Goal: Contribute content: Add original content to the website for others to see

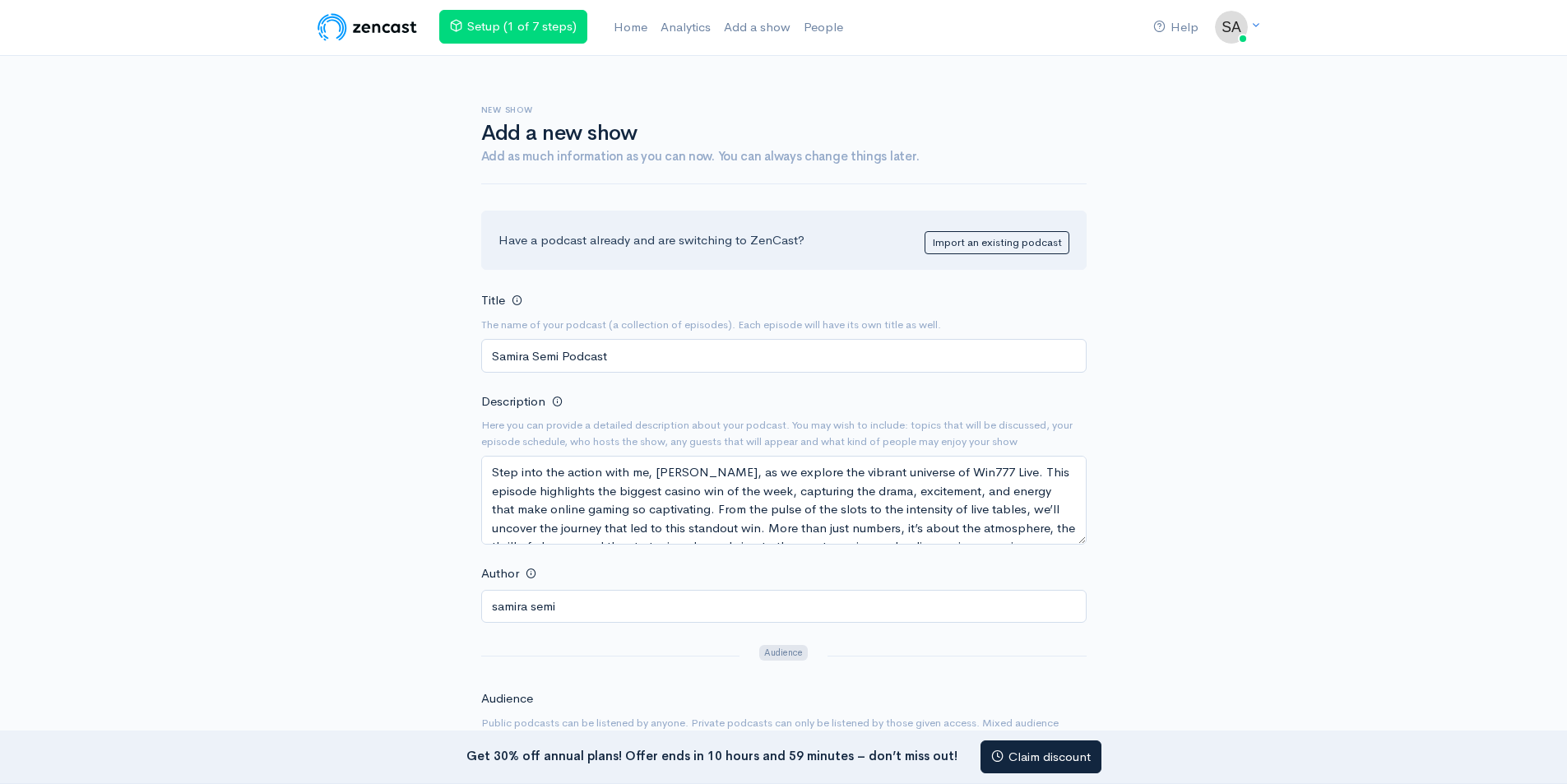
select select "Leisure > Games"
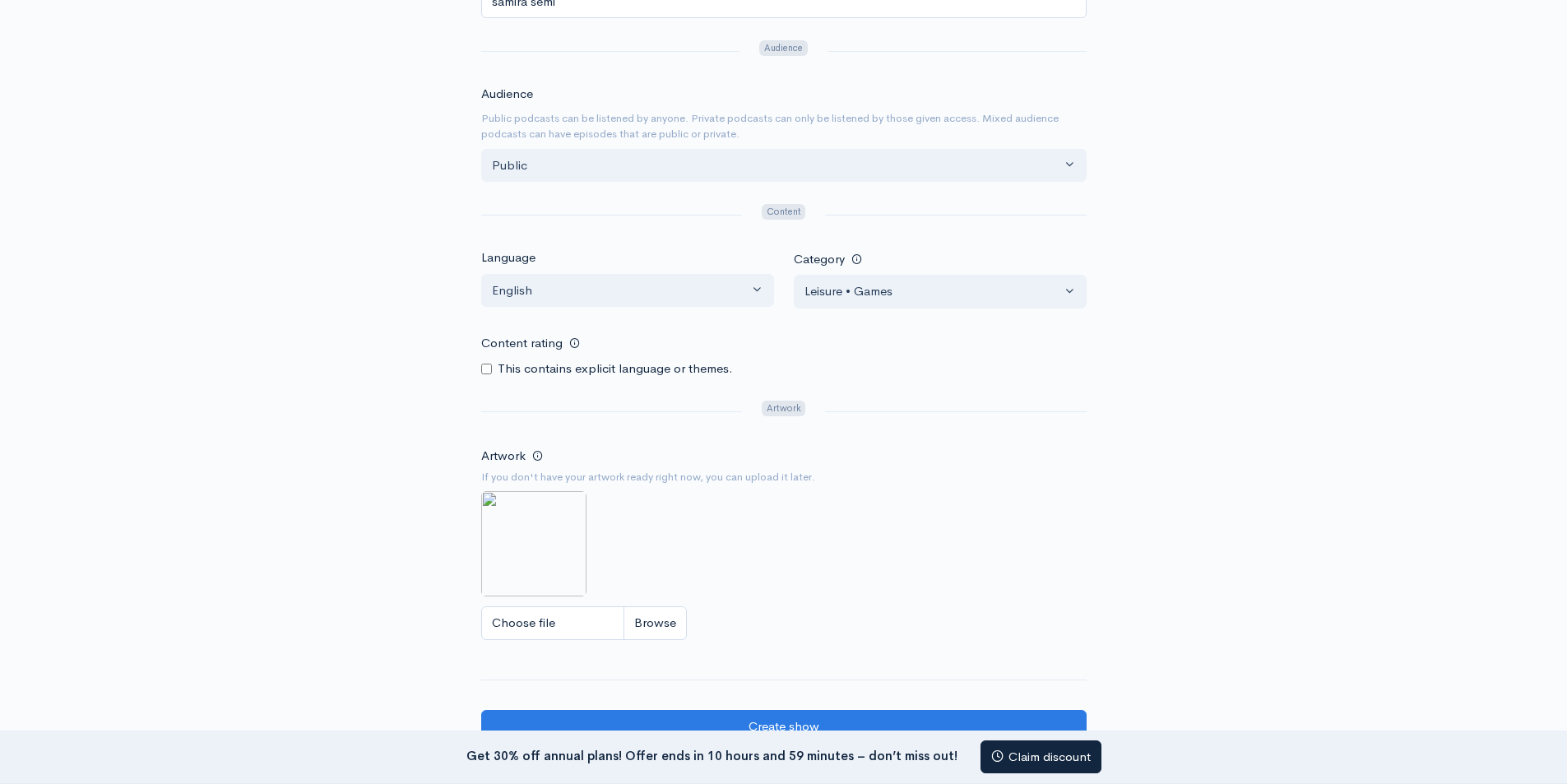
scroll to position [740, 0]
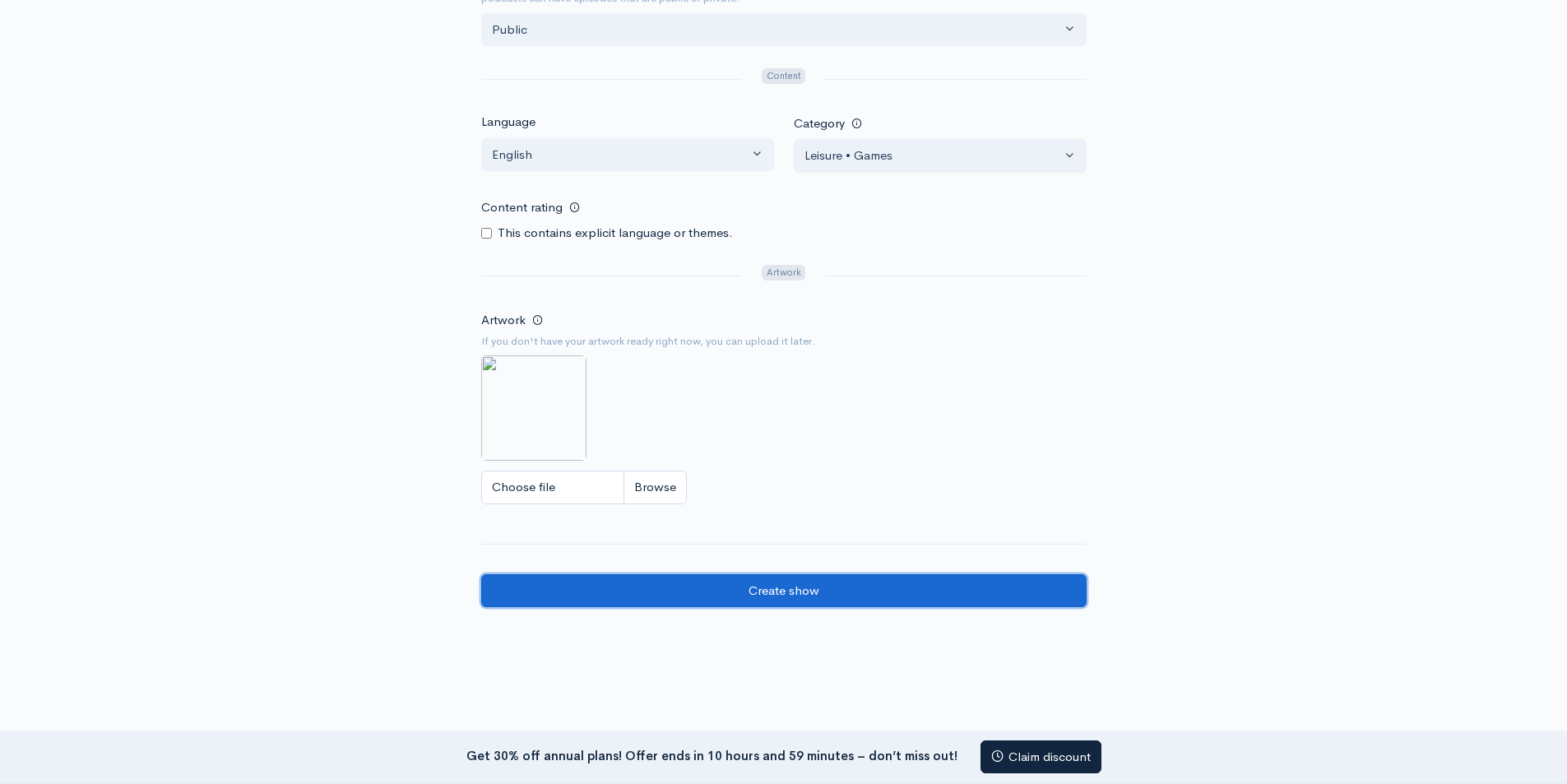
click at [737, 591] on input "Create show" at bounding box center [784, 591] width 605 height 33
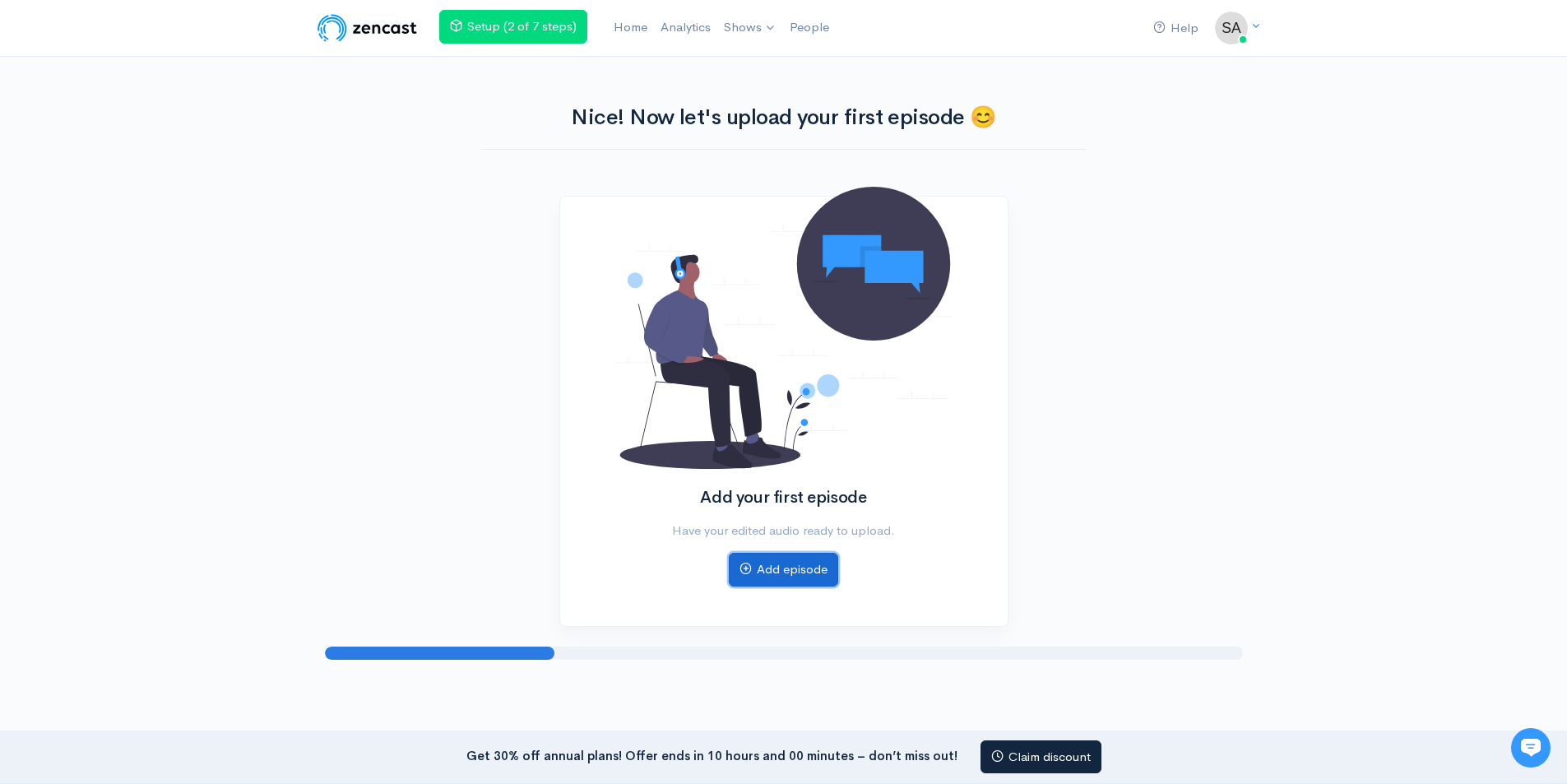
click at [820, 575] on link "Add episode" at bounding box center [784, 569] width 110 height 33
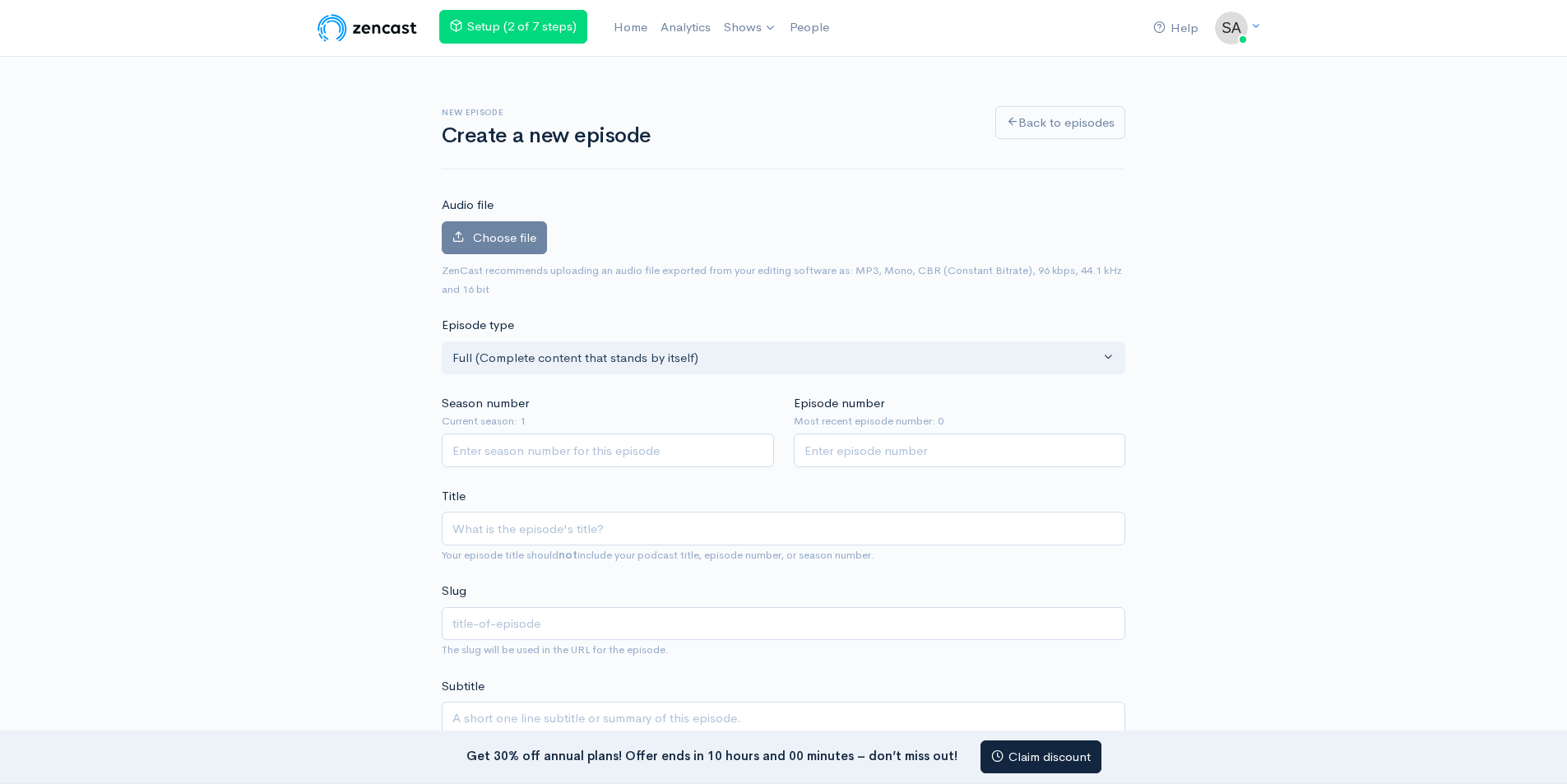
click at [554, 236] on div "Choose file 0" at bounding box center [784, 242] width 684 height 40
click at [528, 237] on span "Choose file" at bounding box center [505, 237] width 64 height 16
click at [0, 0] on input "Choose file" at bounding box center [0, 0] width 0 height 0
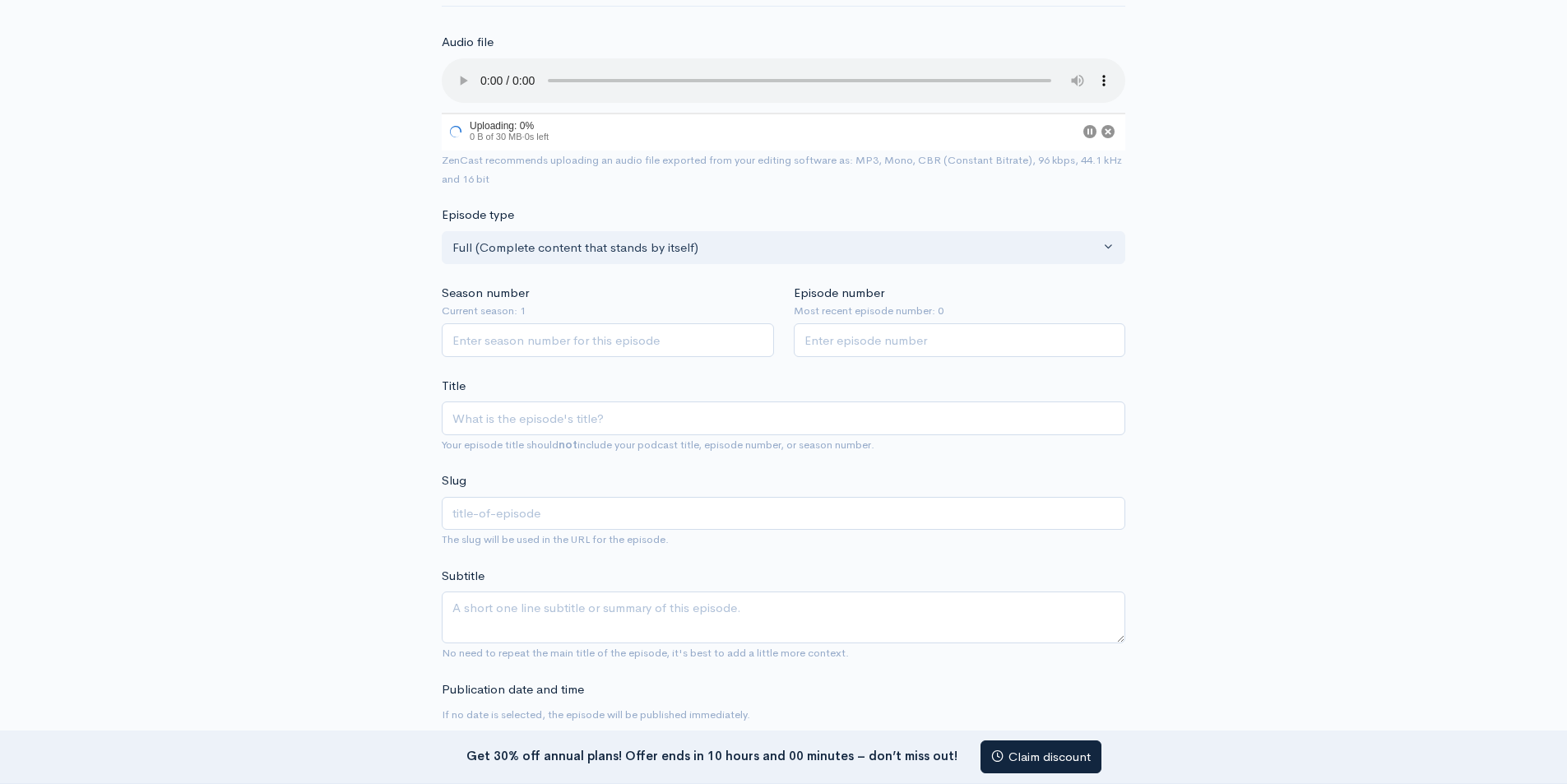
scroll to position [165, 0]
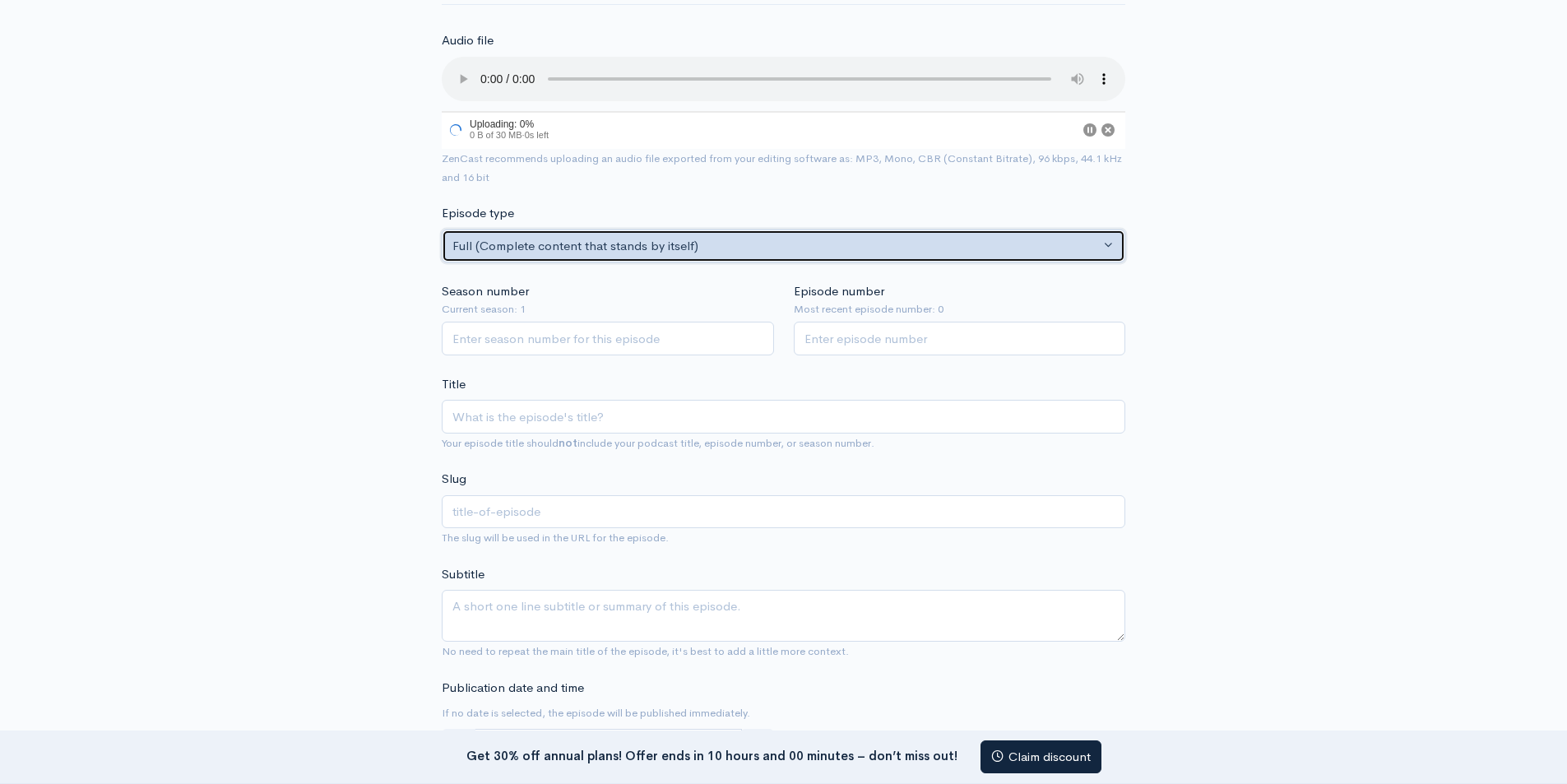
click at [566, 249] on div "Full (Complete content that stands by itself)" at bounding box center [776, 246] width 647 height 19
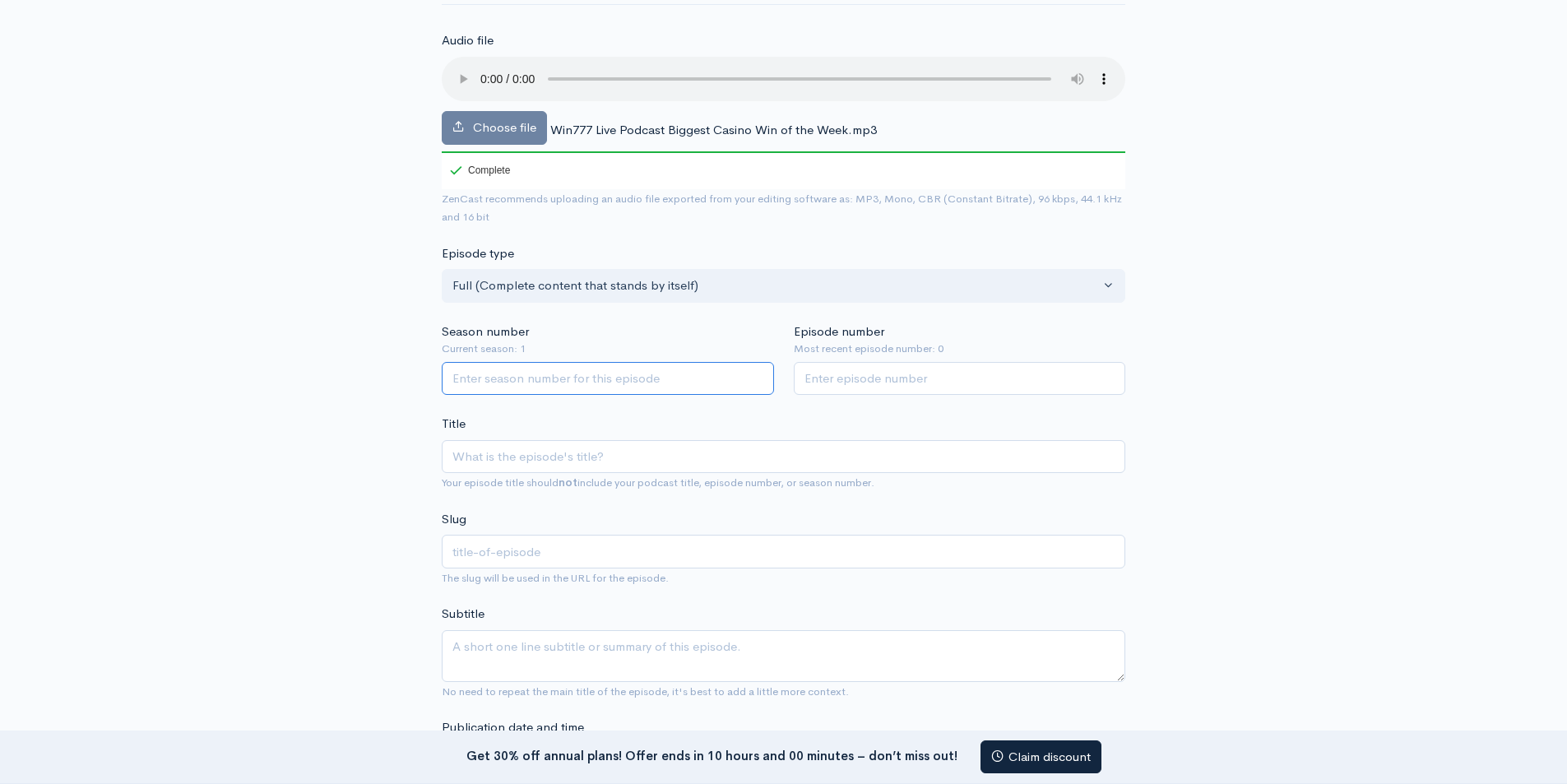
click at [560, 395] on input "Season number" at bounding box center [607, 379] width 332 height 33
type input "1"
click at [858, 390] on input "1" at bounding box center [959, 379] width 332 height 33
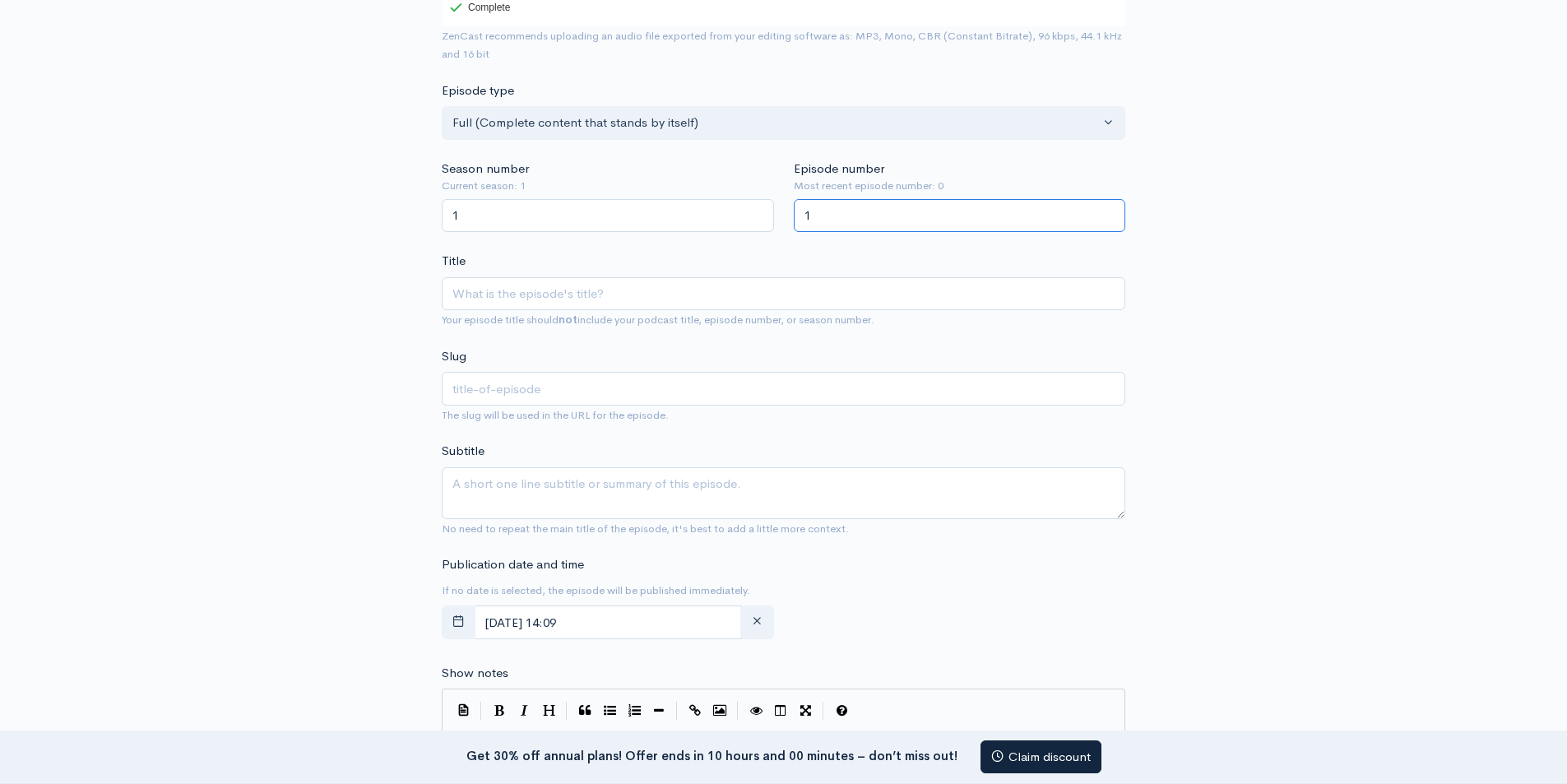
scroll to position [329, 0]
type input "1"
click at [536, 282] on input "Title" at bounding box center [784, 293] width 684 height 33
click at [554, 299] on input "Title" at bounding box center [784, 293] width 684 height 33
paste input "Win777 Live Podcast: Biggest Casino Win of the Week"
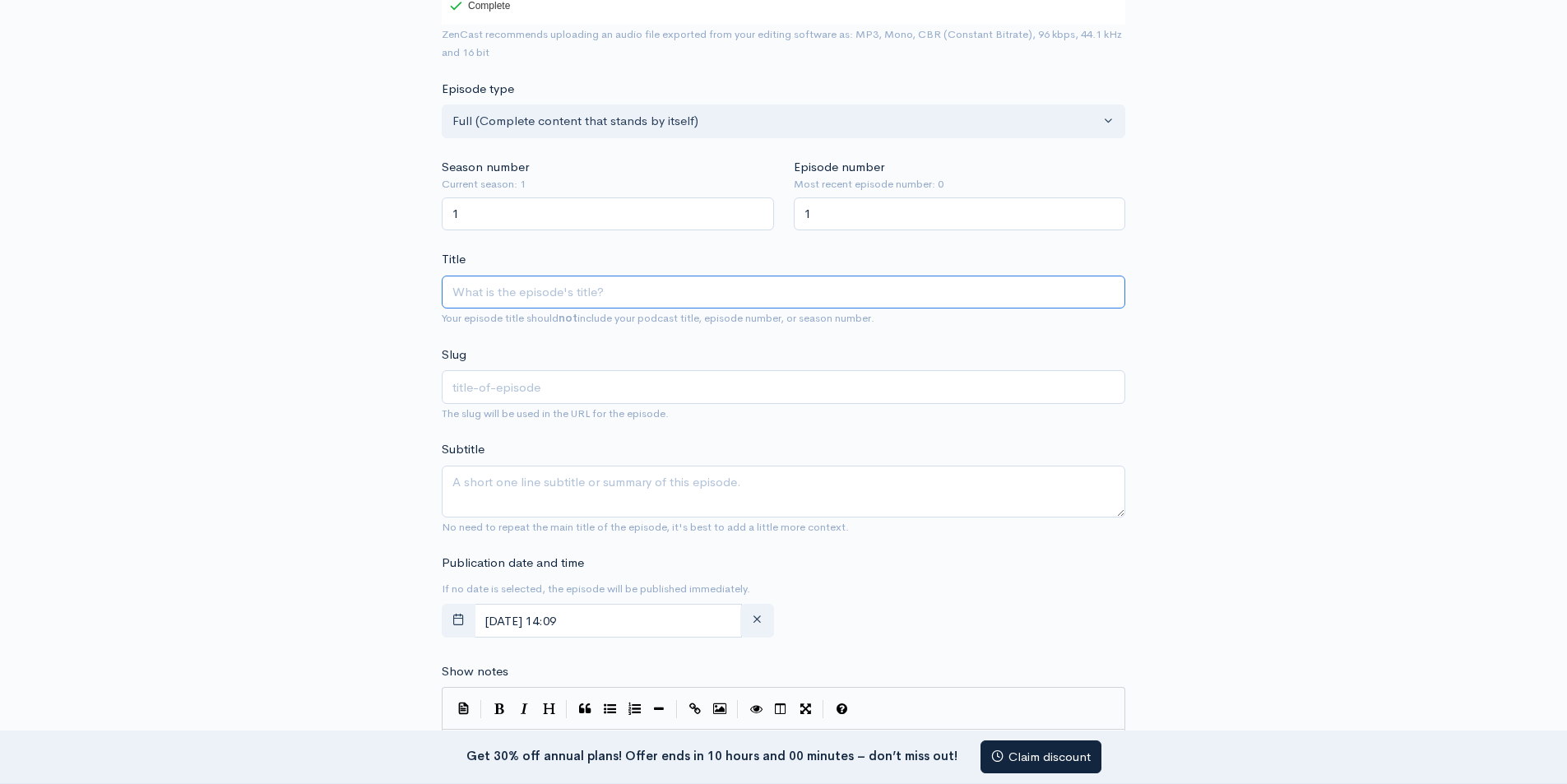
type input "Win777 Live Podcast: Biggest Casino Win of the Week"
type input "win777-live-podcast-biggest-casino-win-of-the-week"
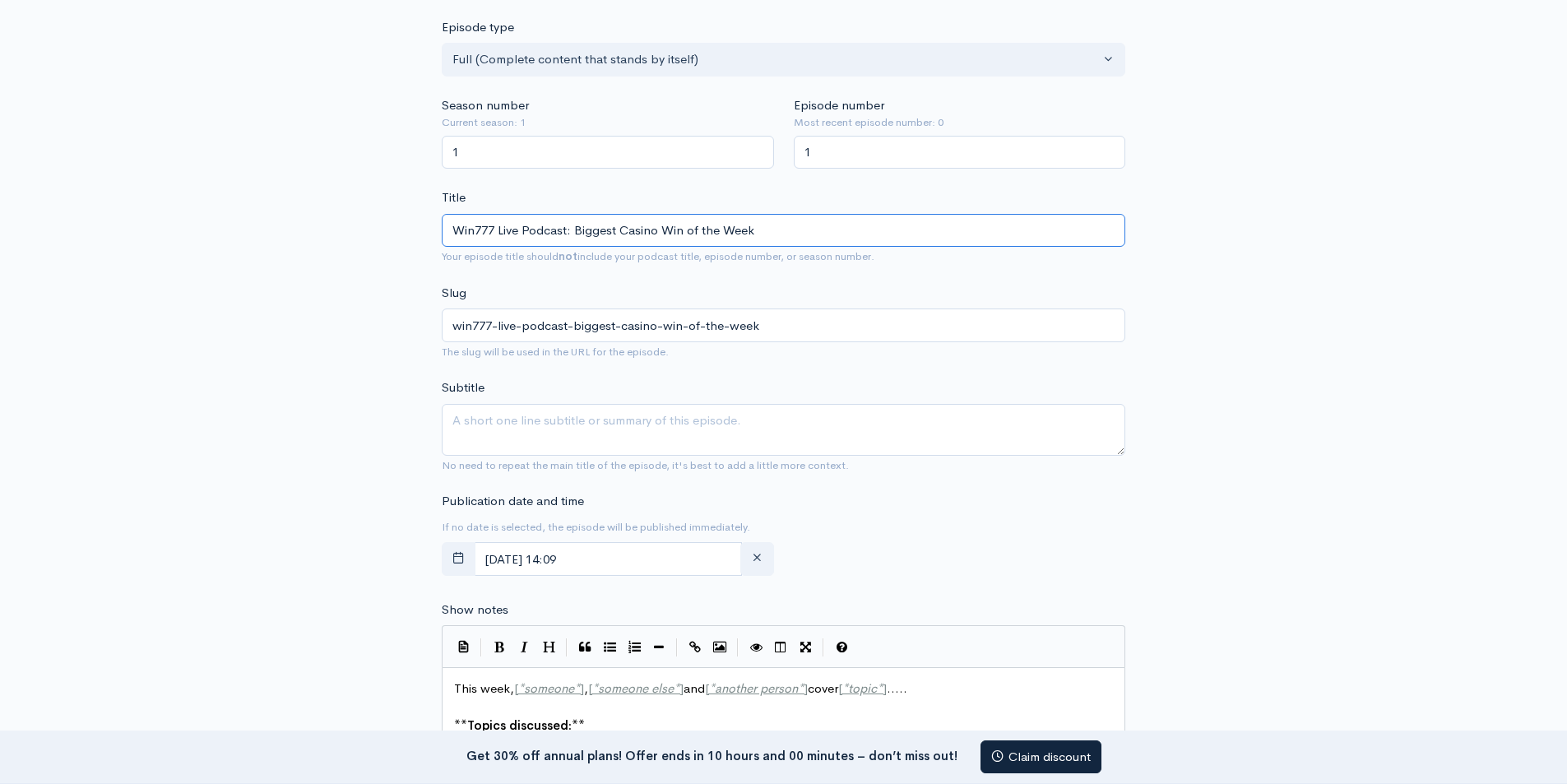
scroll to position [576, 0]
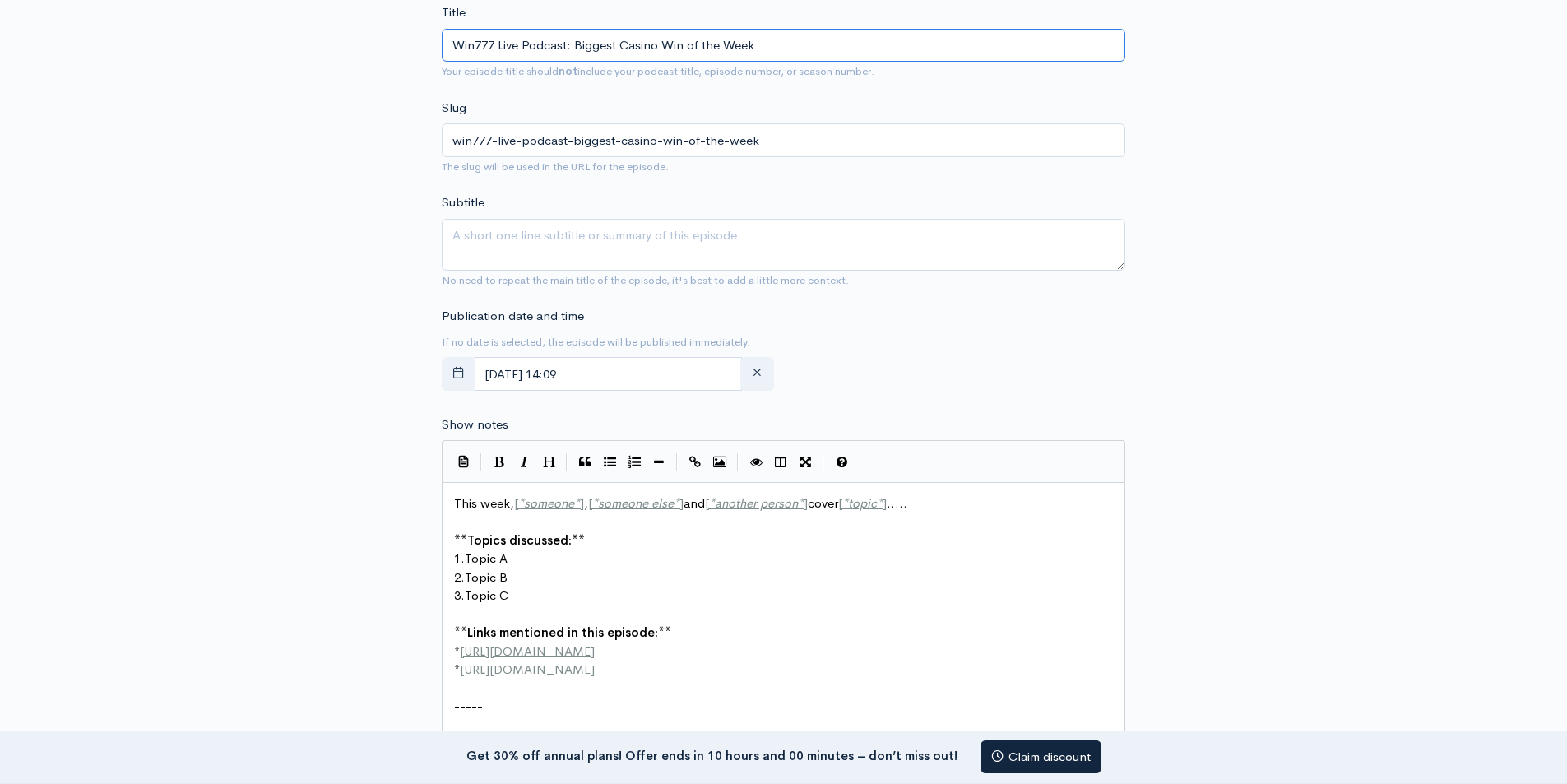
type input "Win777 Live Podcast: Biggest Casino Win of the Week"
click at [562, 255] on textarea "Subtitle" at bounding box center [784, 245] width 684 height 52
paste textarea "Step into the action with me, Samira Semi, as we explore the vibrant universe o…"
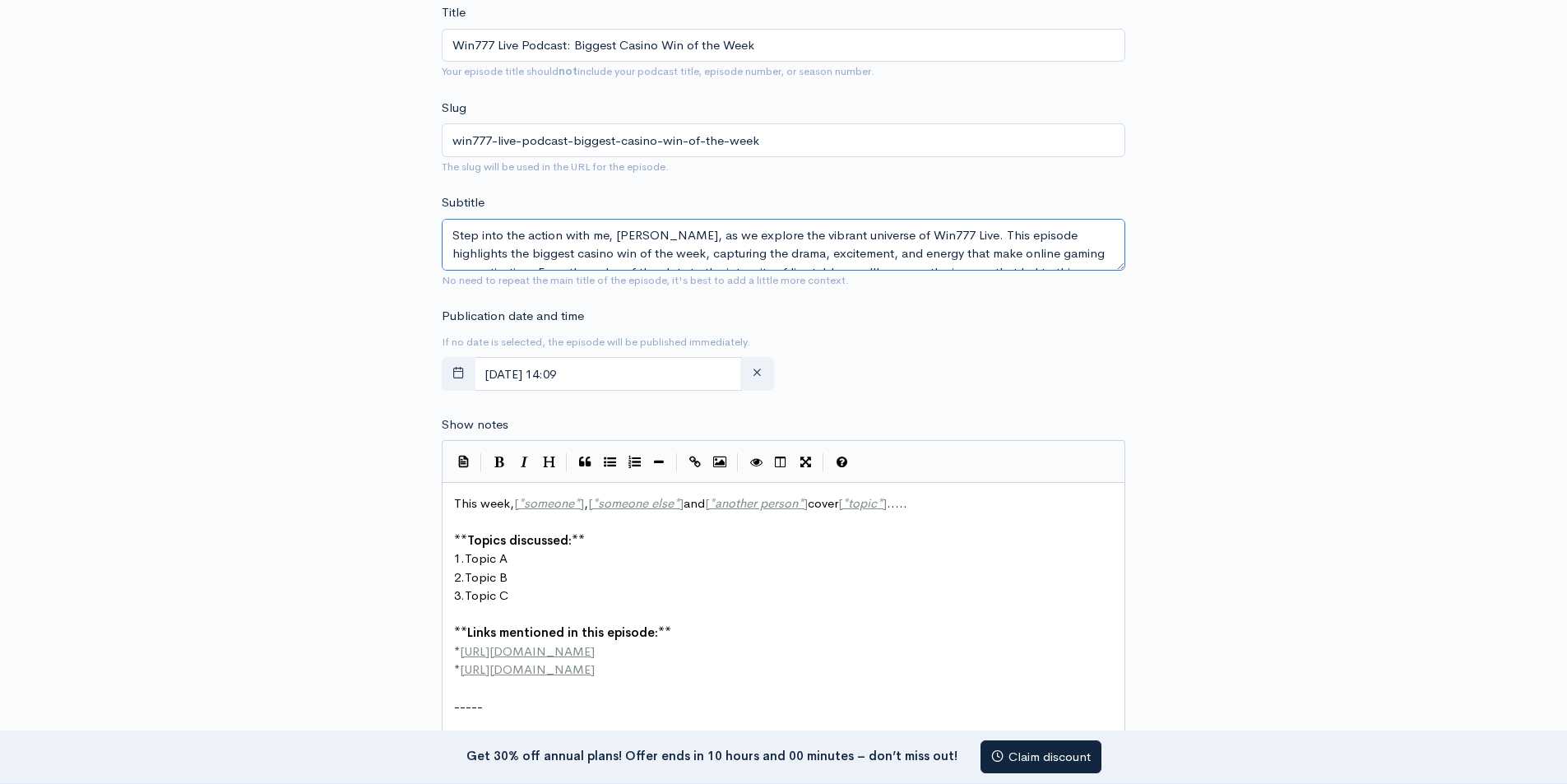
click at [489, 247] on textarea "Step into the action with me, Samira Semi, as we explore the vibrant universe o…" at bounding box center [784, 245] width 684 height 52
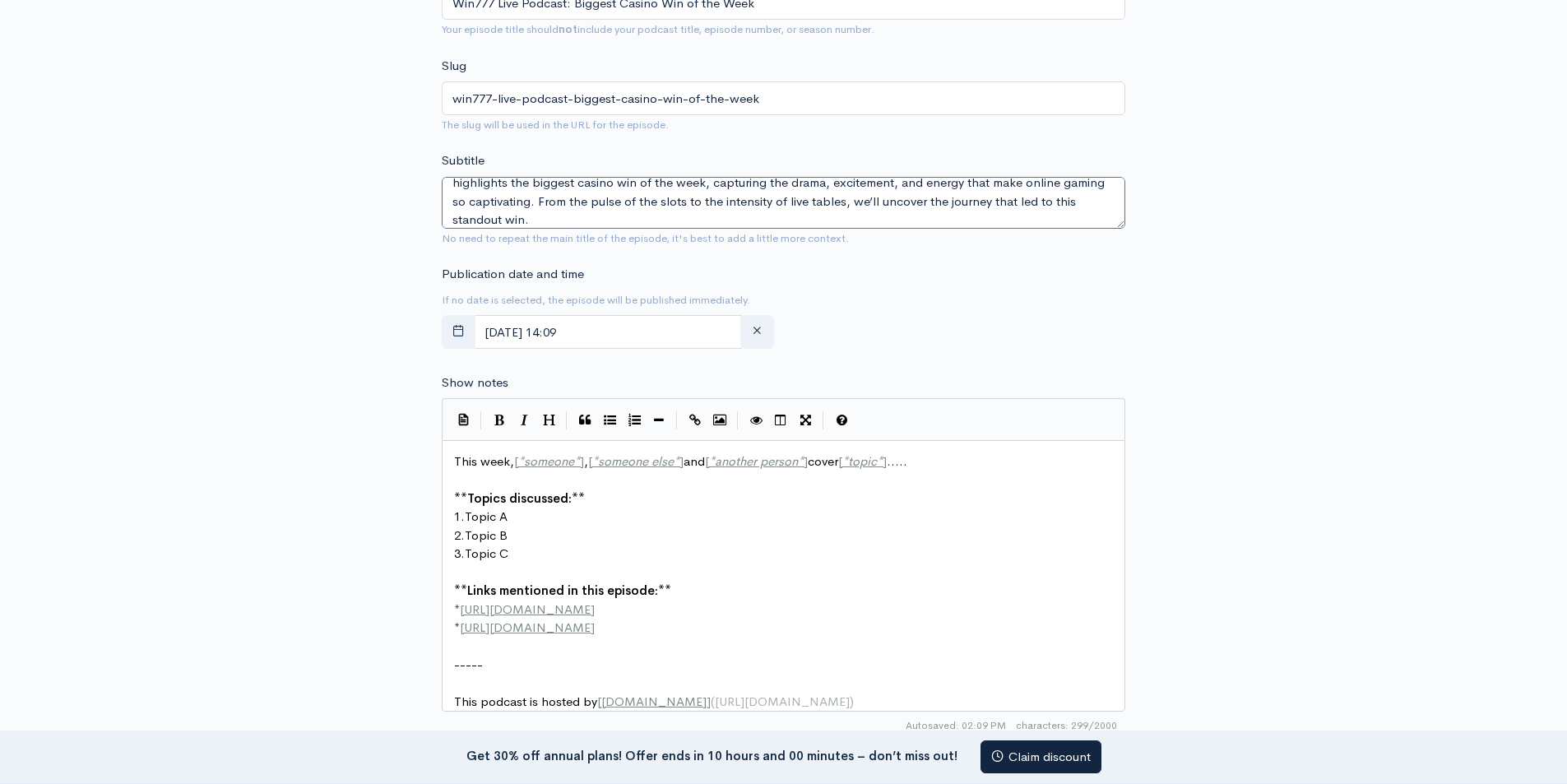
scroll to position [740, 0]
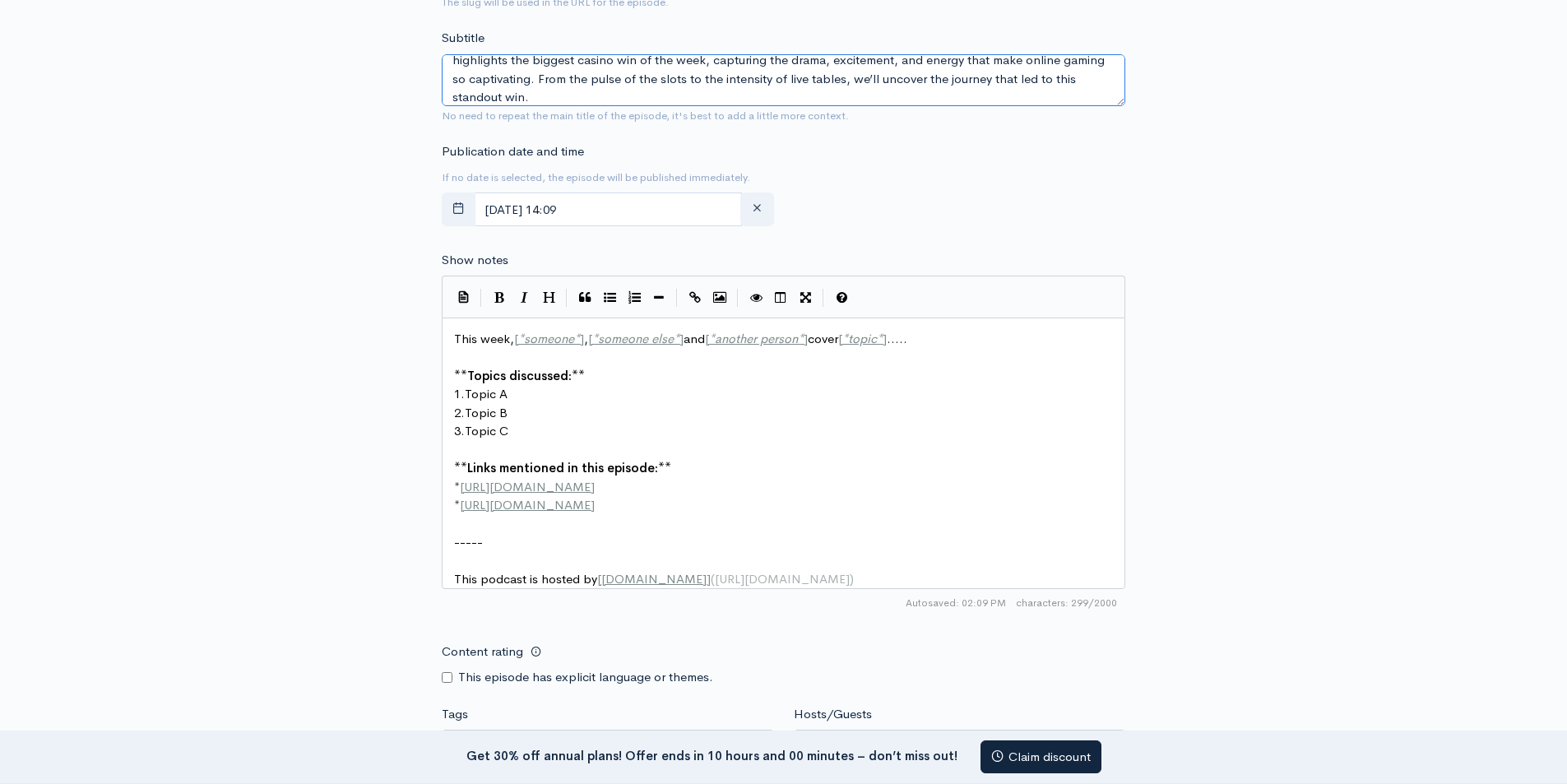
type textarea "Step into the action with me, Samira Semi, as we explore the vibrant universe o…"
click at [635, 390] on pre "1. Topic A" at bounding box center [789, 394] width 678 height 19
type textarea "This week, [*someone*], [*someone else*] and [*another person*] cover [*topic*]…"
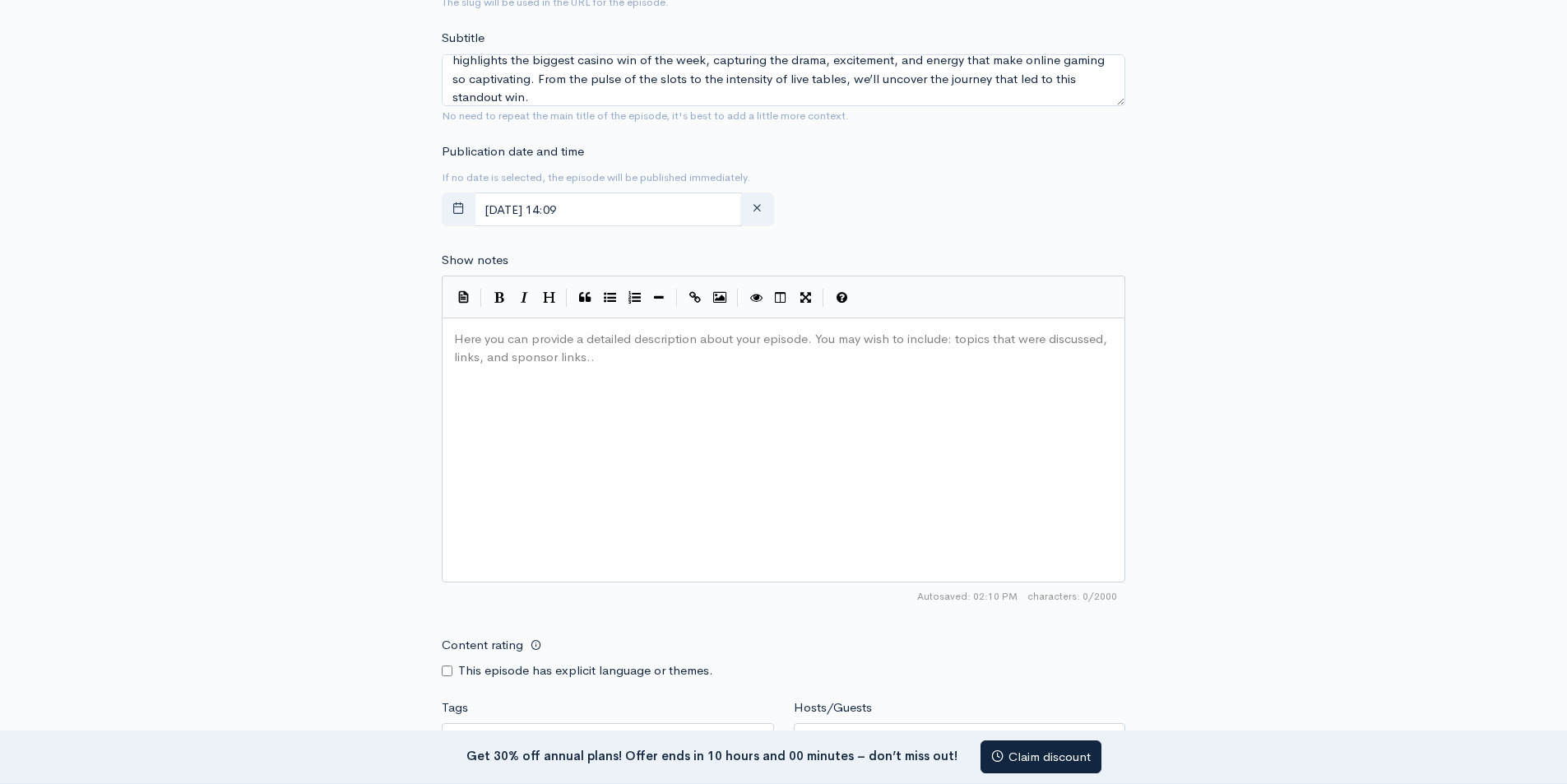
click at [546, 365] on div "Here you can provide a detailed description about your episode. You may wish to…" at bounding box center [804, 471] width 707 height 288
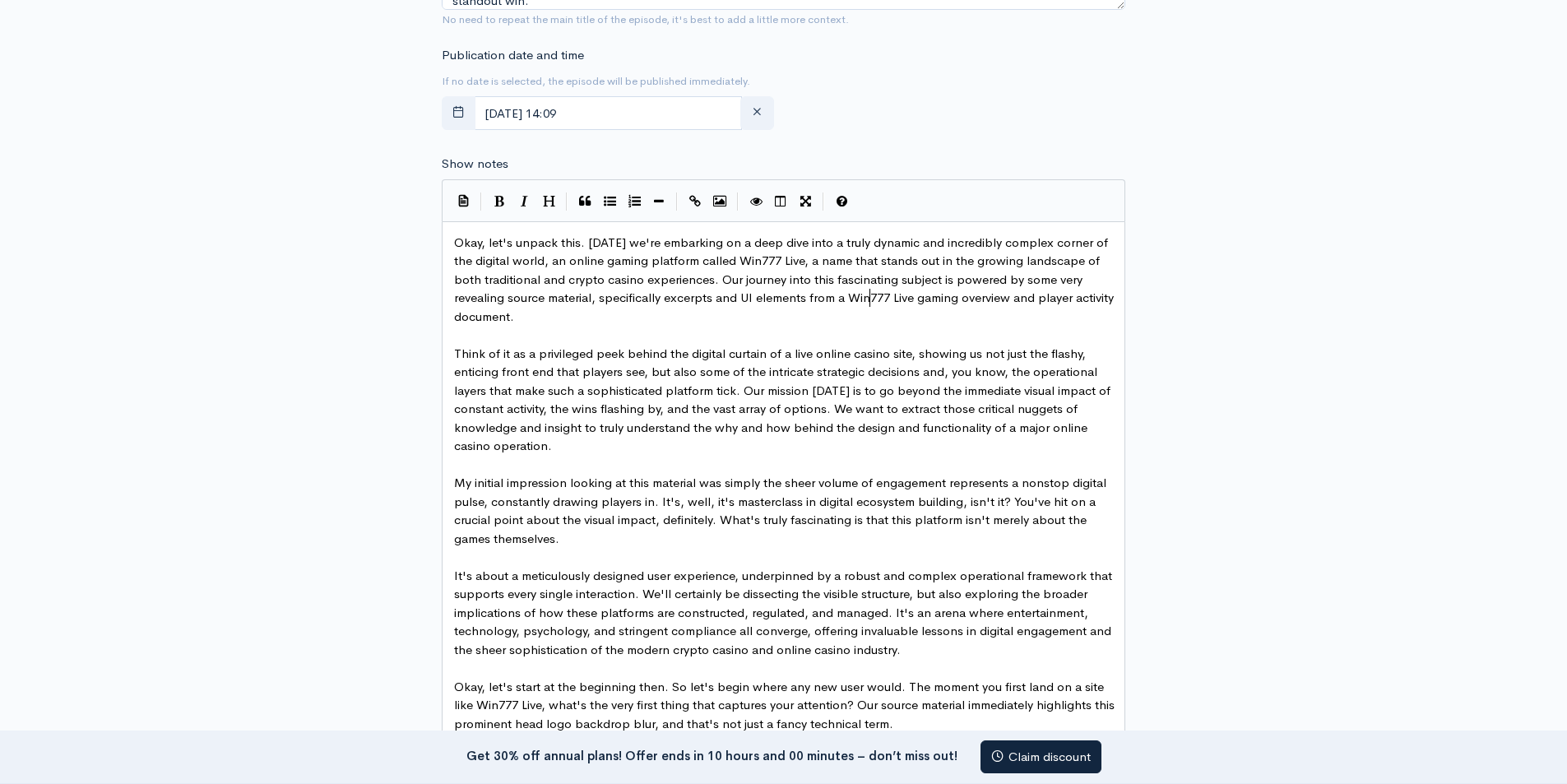
scroll to position [6, 2]
drag, startPoint x: 849, startPoint y: 299, endPoint x: 916, endPoint y: 299, distance: 67.0
type textarea "Win 777 Live"
click at [700, 197] on icon "Create Link" at bounding box center [695, 201] width 12 height 13
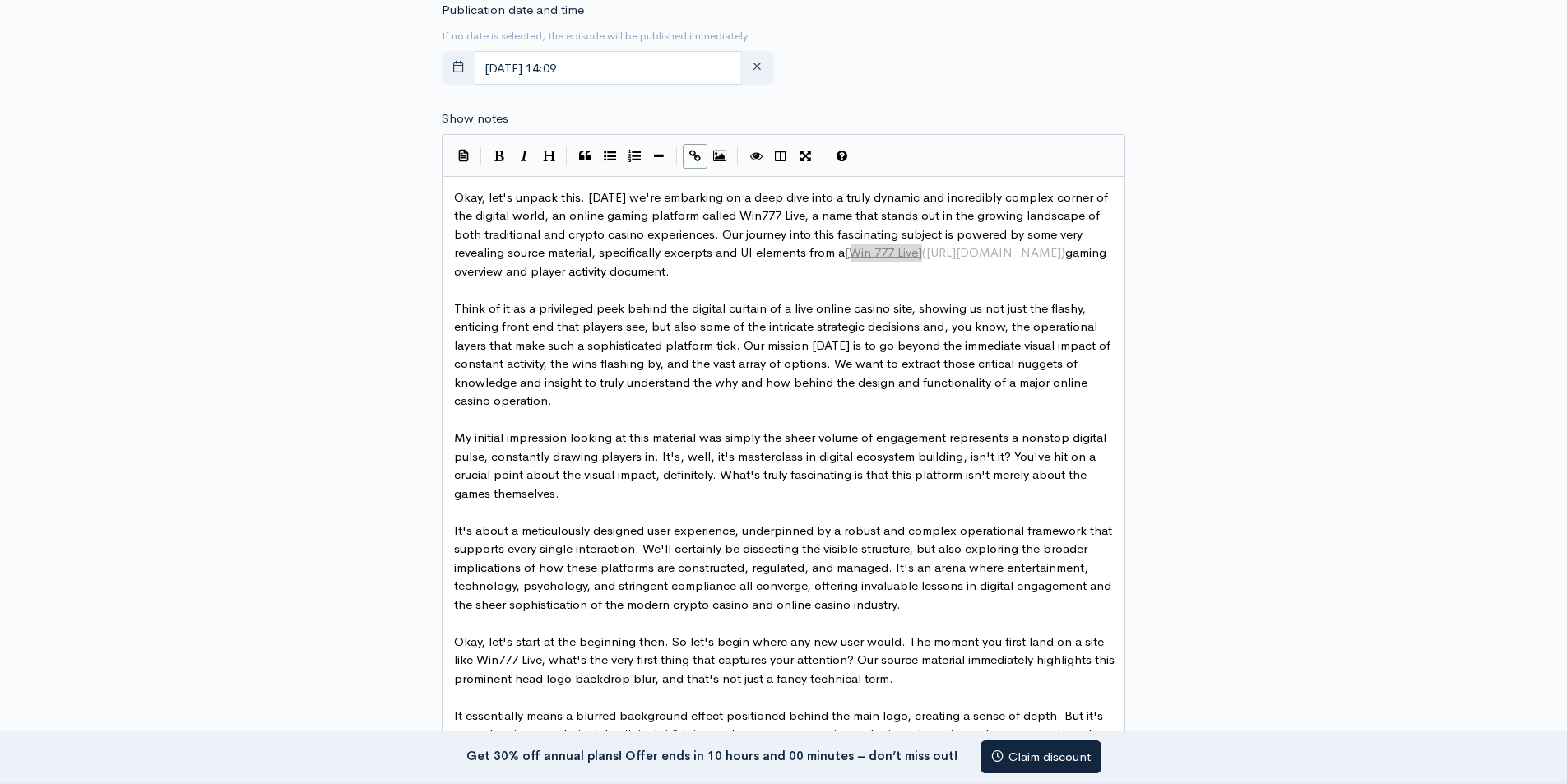
scroll to position [919, 0]
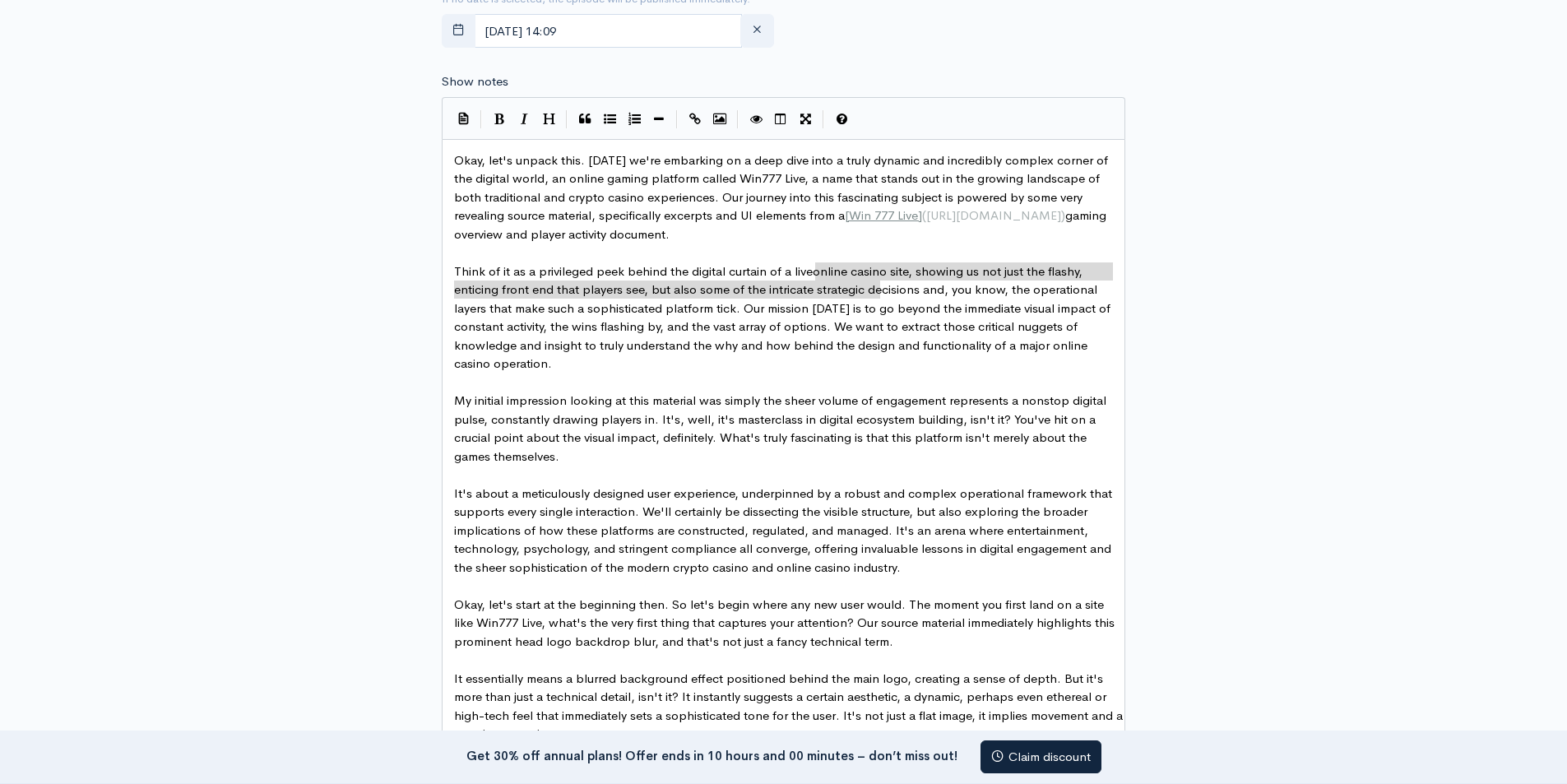
type textarea "online casino"
drag, startPoint x: 815, startPoint y: 274, endPoint x: 885, endPoint y: 280, distance: 70.3
click at [691, 124] on icon "Create Link" at bounding box center [695, 119] width 12 height 13
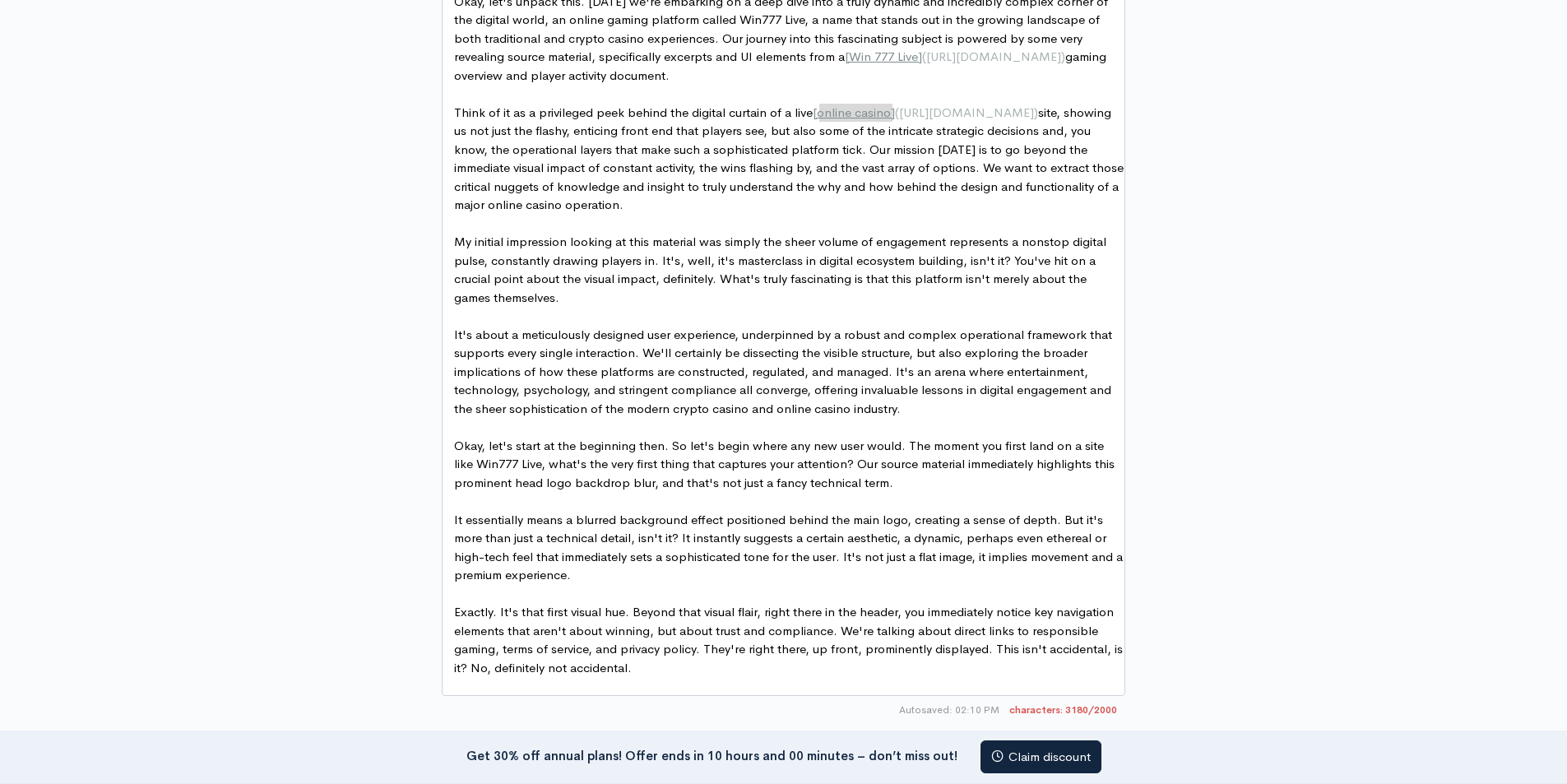
scroll to position [1083, 0]
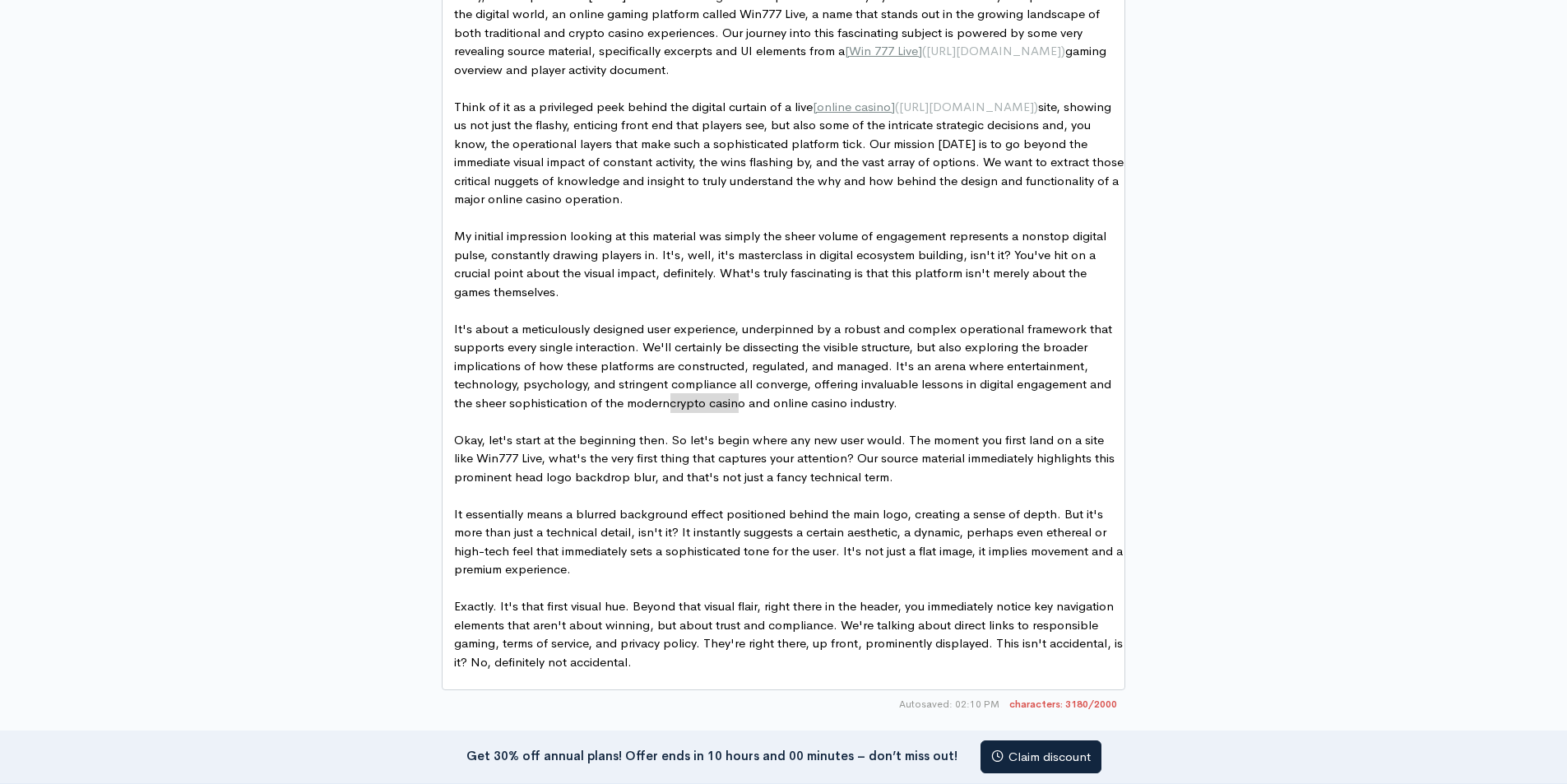
type textarea "crypto casino"
drag, startPoint x: 670, startPoint y: 407, endPoint x: 744, endPoint y: 400, distance: 74.3
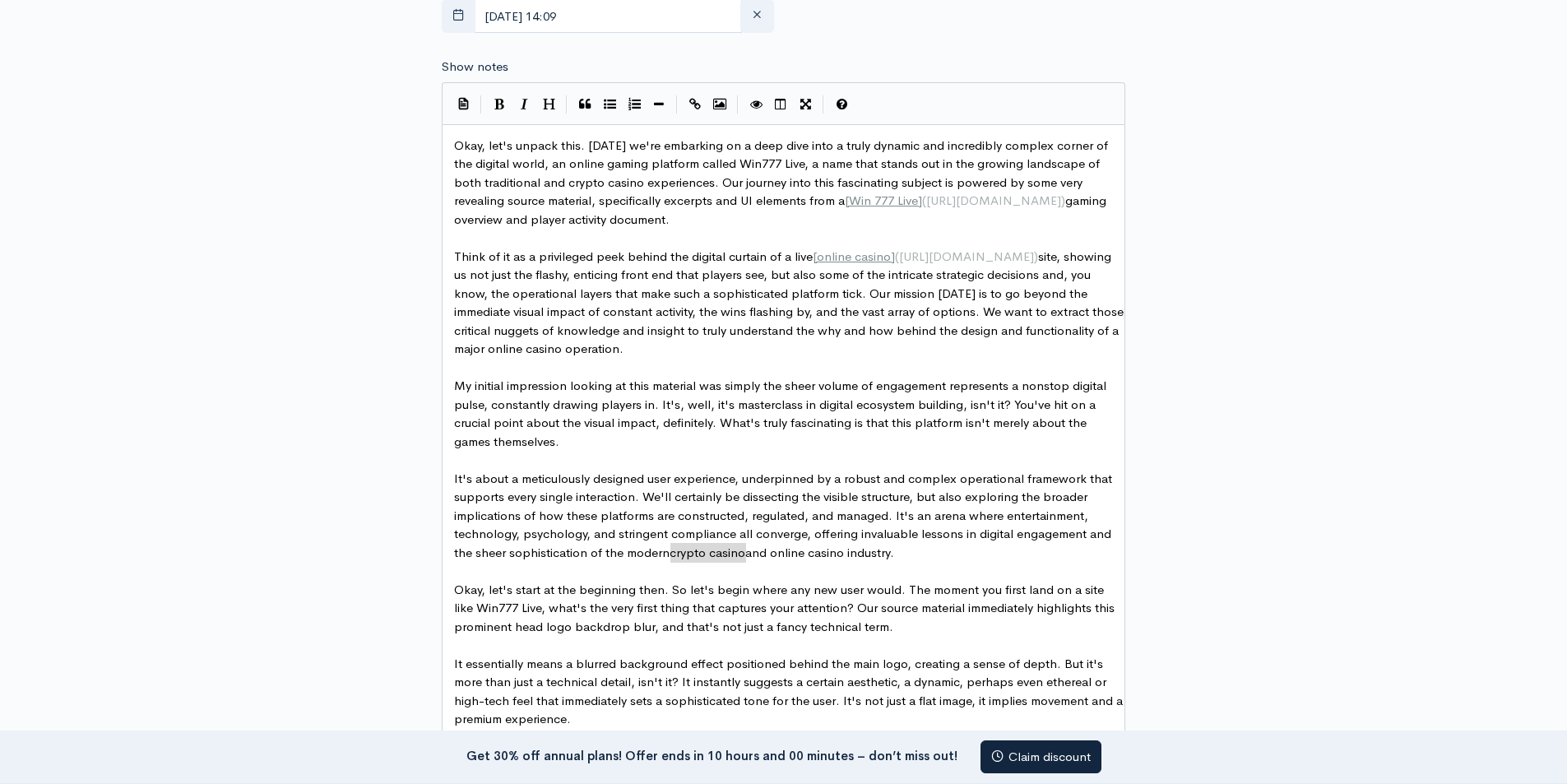
scroll to position [919, 0]
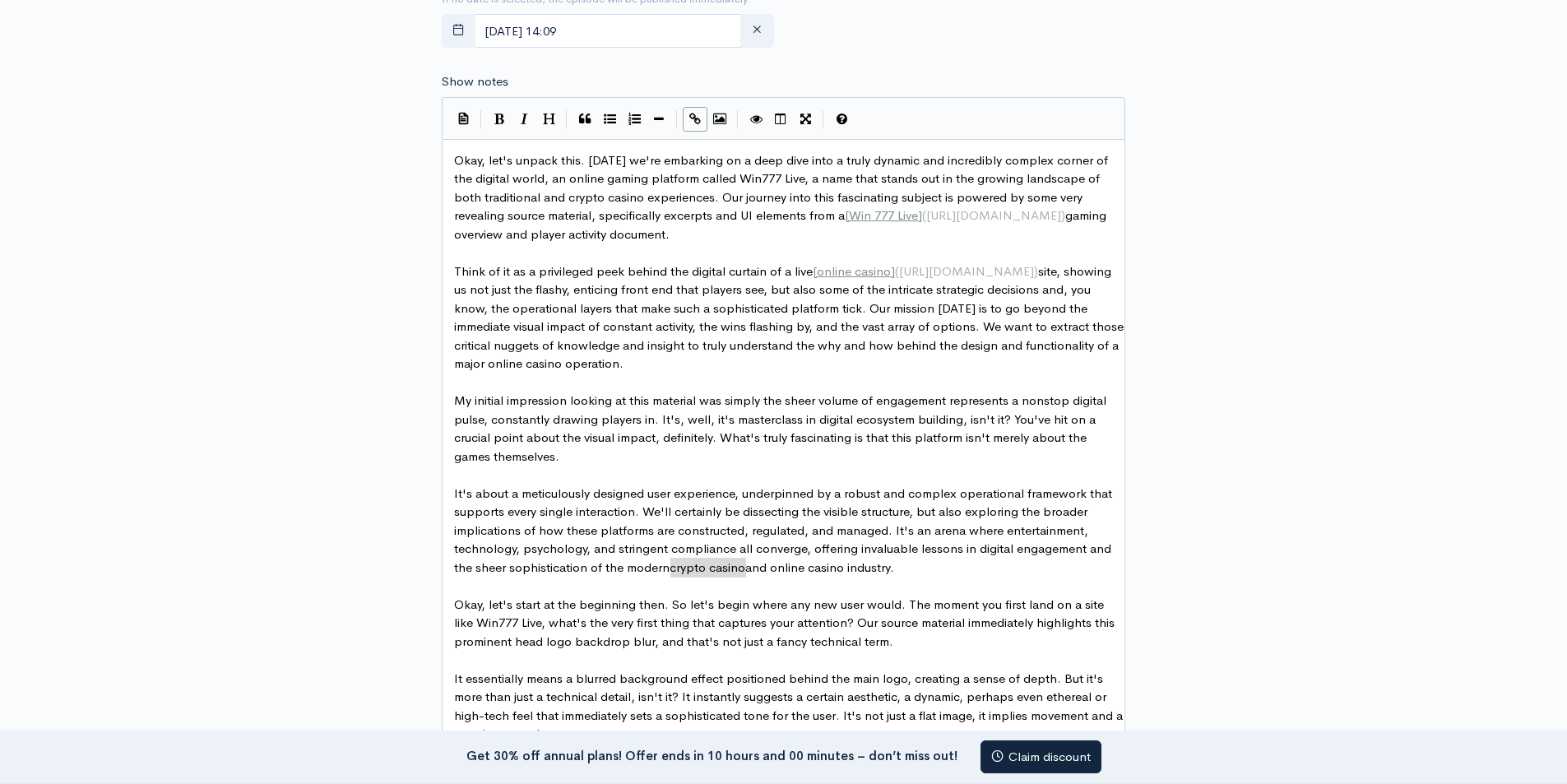
click at [694, 121] on icon "Create Link" at bounding box center [695, 119] width 12 height 13
click at [806, 353] on pre "Think of it as a privileged peek behind the digital curtain of a live [ online …" at bounding box center [789, 318] width 678 height 111
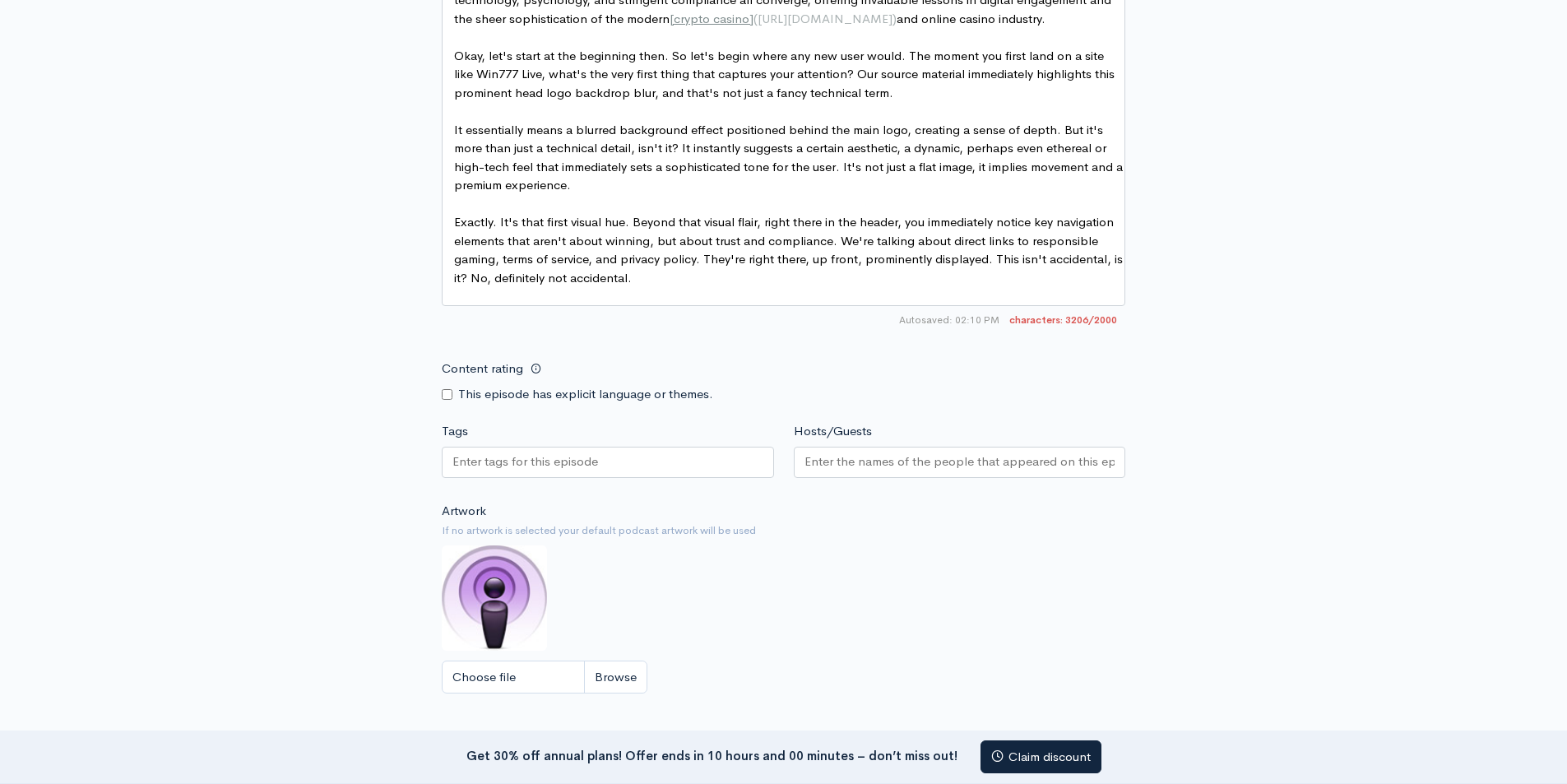
scroll to position [1494, 0]
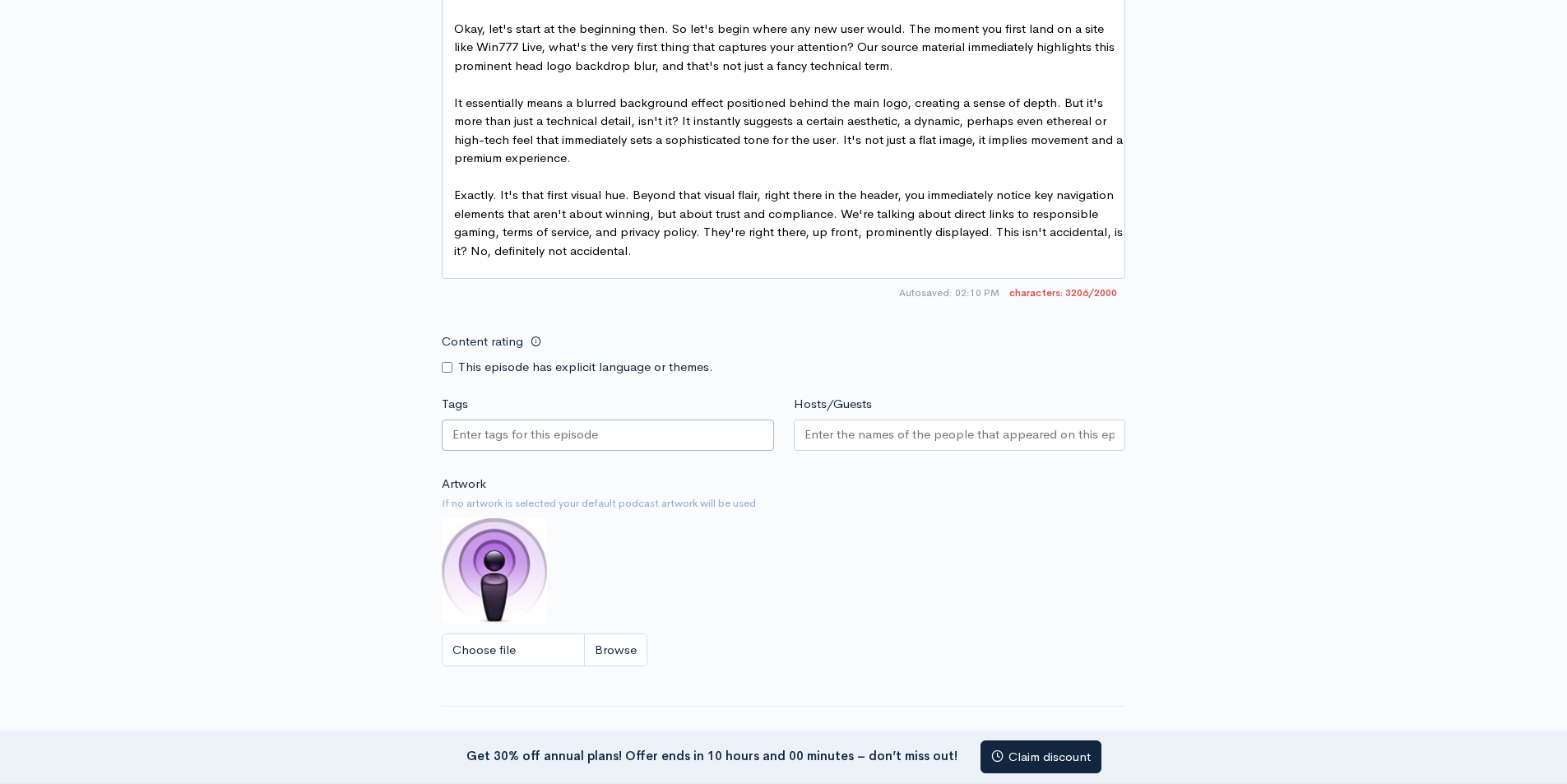
click at [470, 451] on div at bounding box center [607, 435] width 332 height 31
click at [510, 656] on input "Choose file" at bounding box center [544, 650] width 206 height 33
type input "C:\fakepath\Win777 Live Podcast Biggest Casino Win of the Week (1).png"
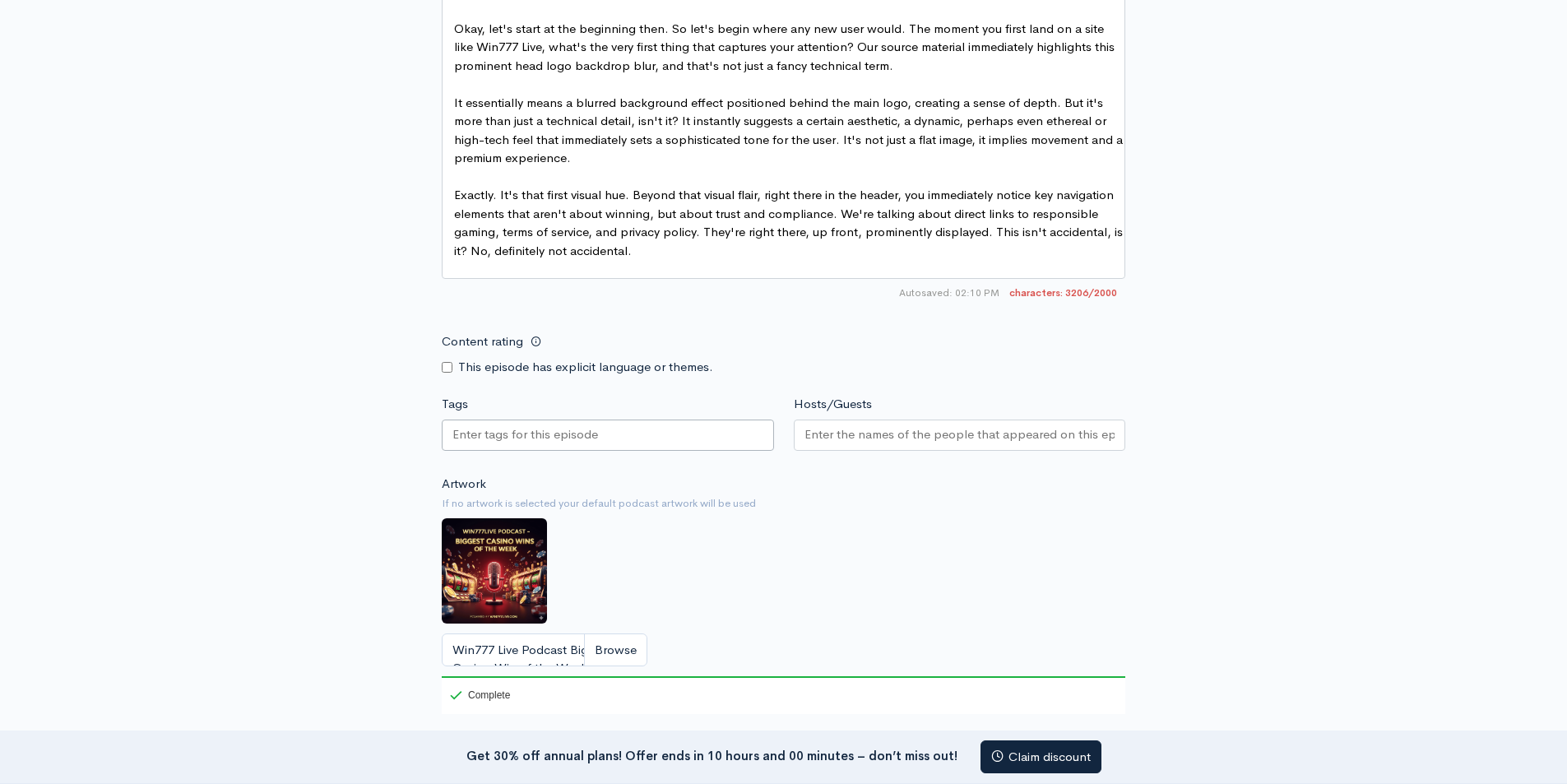
click at [521, 444] on input "Tags" at bounding box center [526, 435] width 148 height 19
click at [527, 444] on input "Tags" at bounding box center [526, 435] width 148 height 19
type input "games"
type input "entertain"
type input "e"
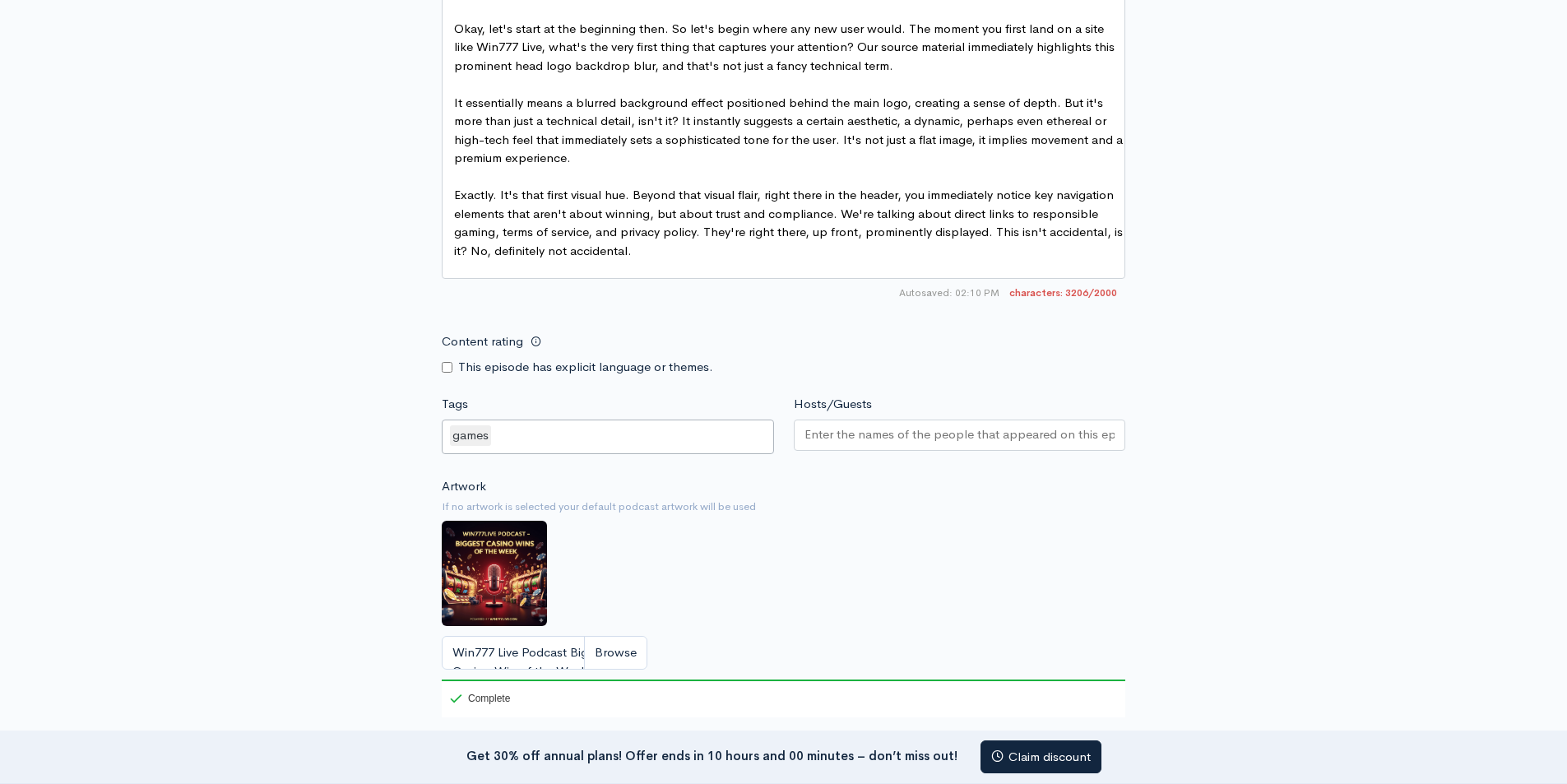
type input "t"
type input "entertainment"
click at [870, 443] on input "Hosts/Guests" at bounding box center [960, 435] width 311 height 19
click at [678, 307] on div "Autosaved: 02:10 PM 3206/2000" at bounding box center [784, 293] width 684 height 28
click at [842, 444] on input "Hosts/Guests" at bounding box center [960, 435] width 311 height 19
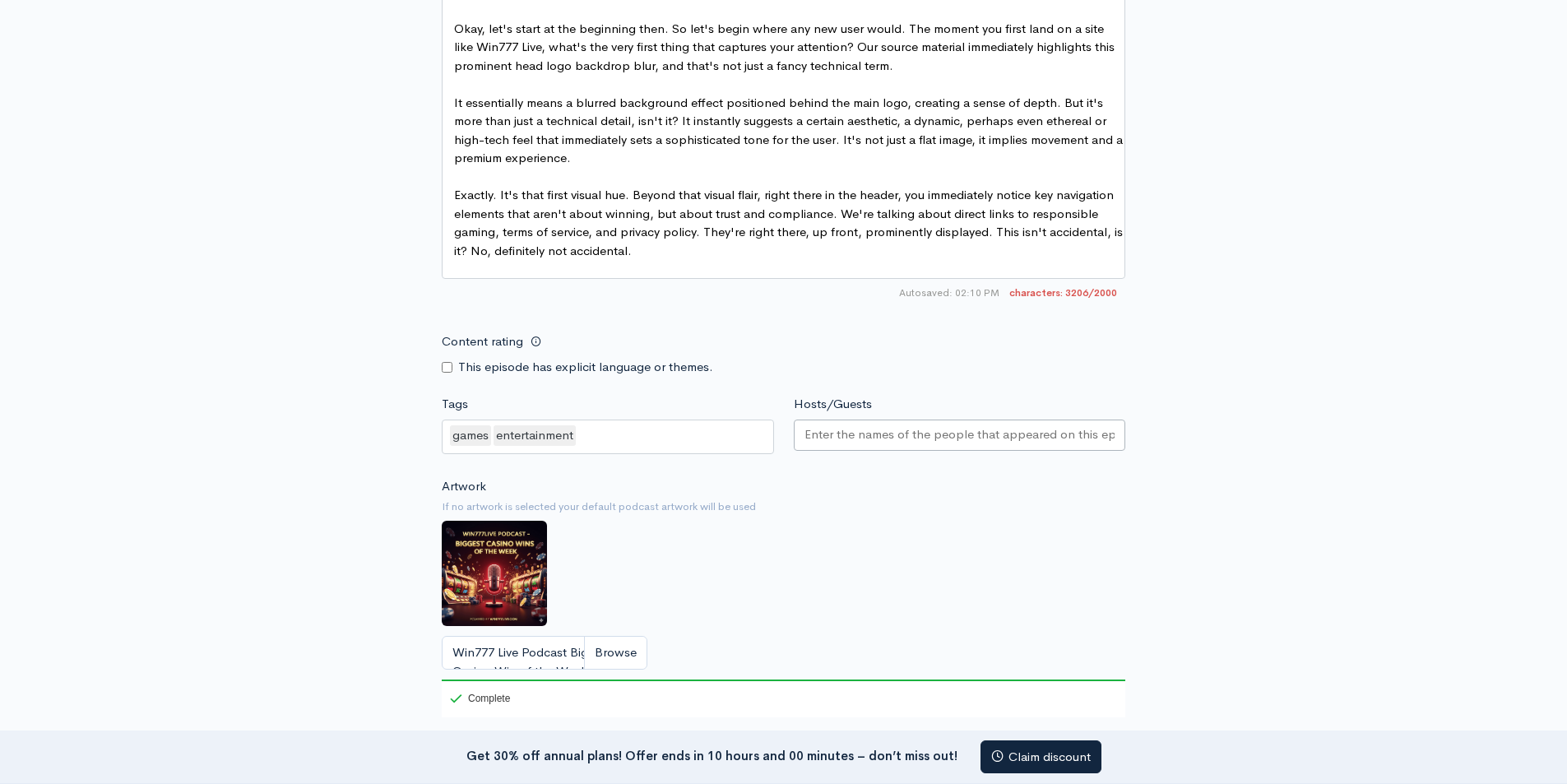
paste input "samira semi"
type input "samira semi"
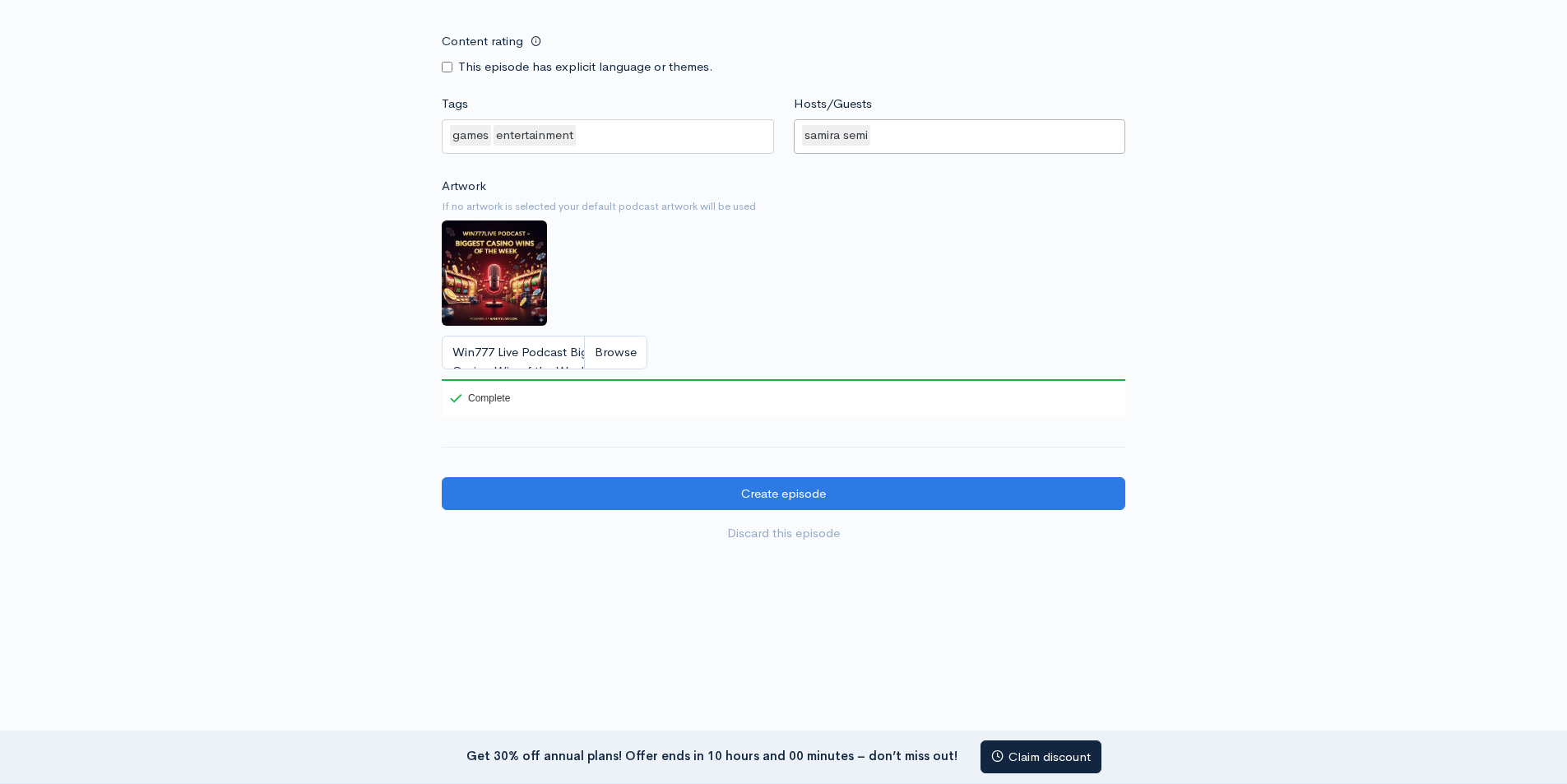
scroll to position [1806, 0]
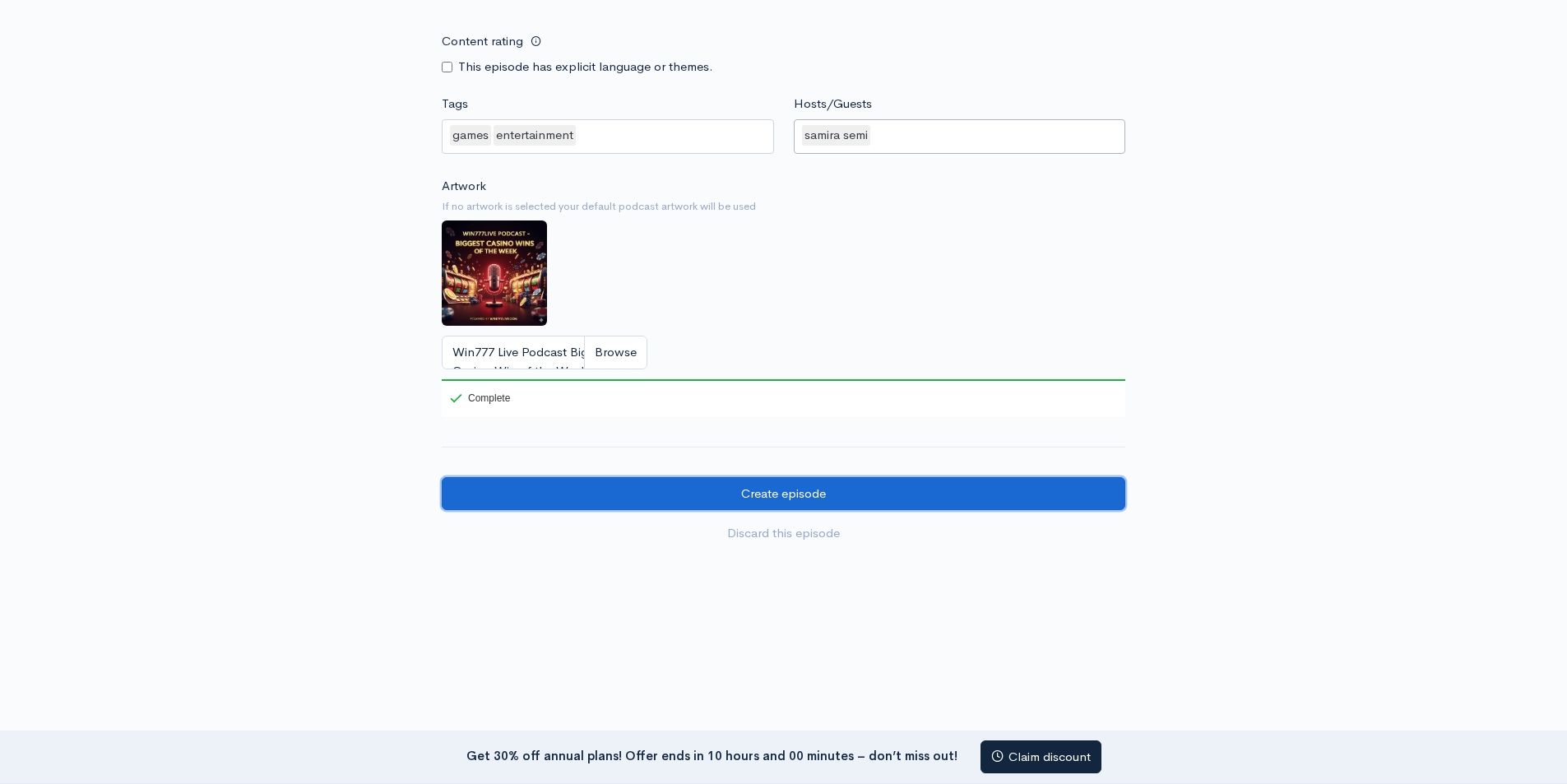
click at [759, 490] on input "Create episode" at bounding box center [784, 494] width 684 height 33
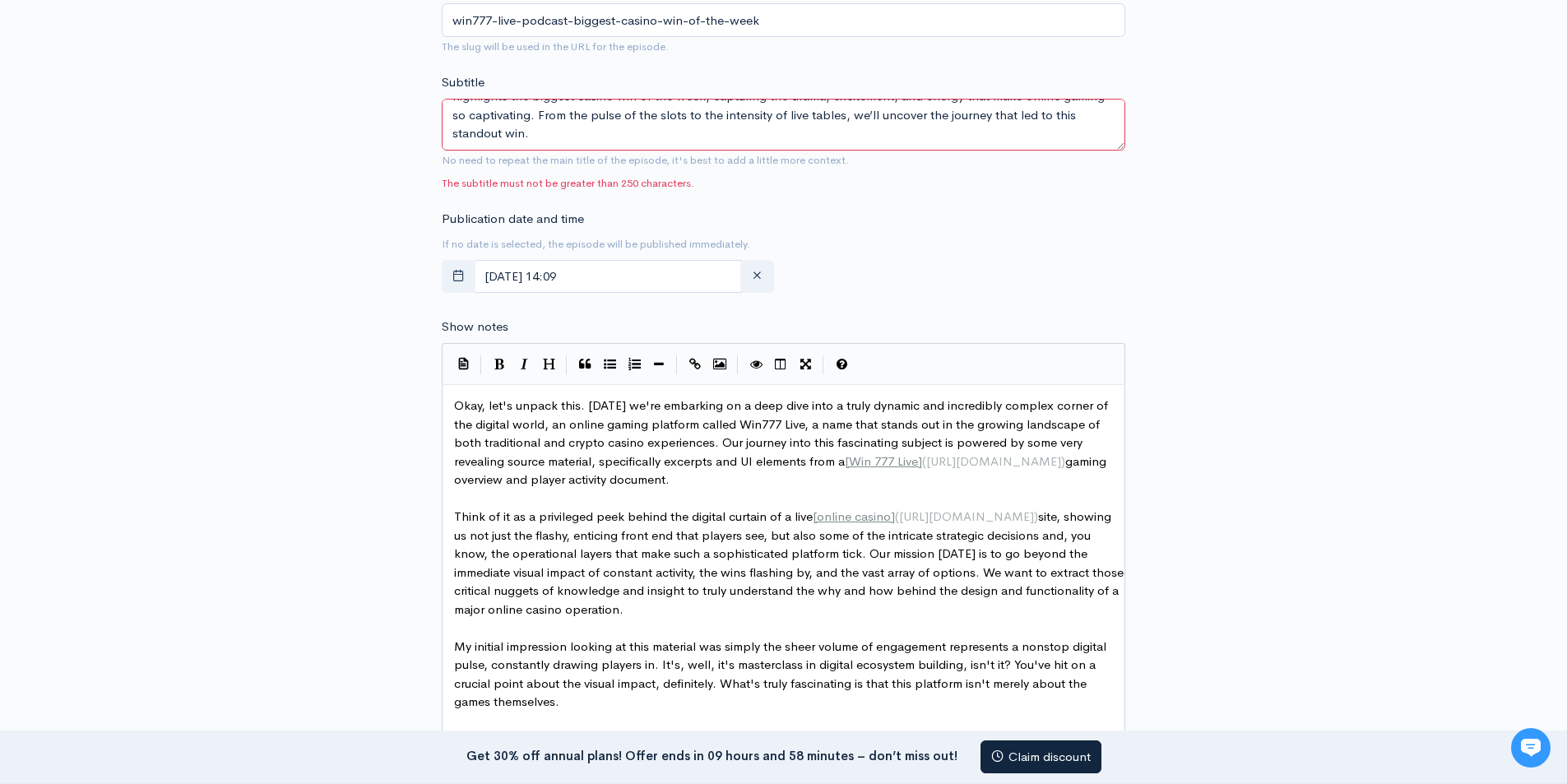
drag, startPoint x: 520, startPoint y: 122, endPoint x: 538, endPoint y: 139, distance: 24.8
click at [538, 139] on textarea "Step into the action with me, Samira Semi, as we explore the vibrant universe o…" at bounding box center [784, 125] width 684 height 52
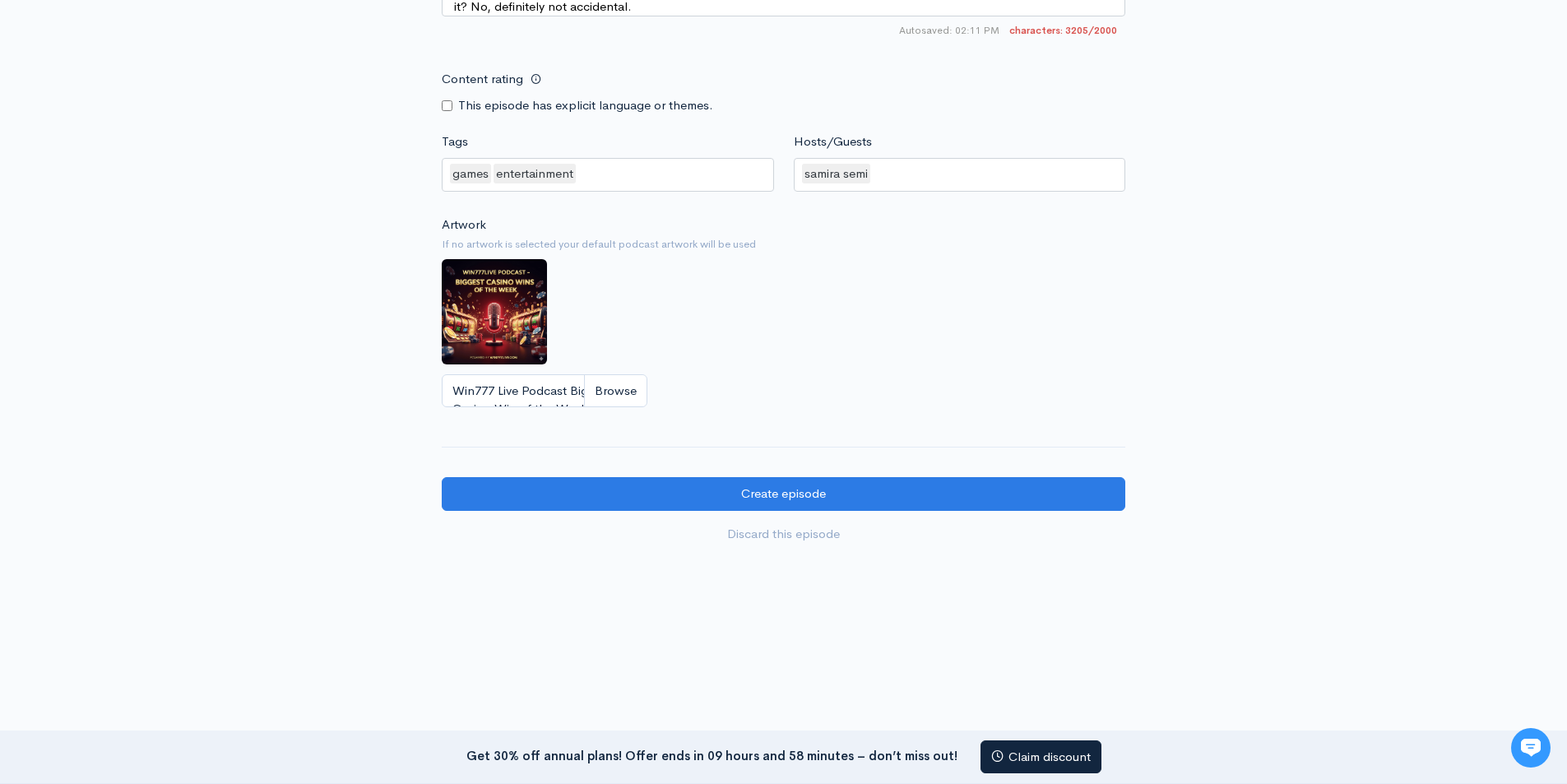
scroll to position [1735, 0]
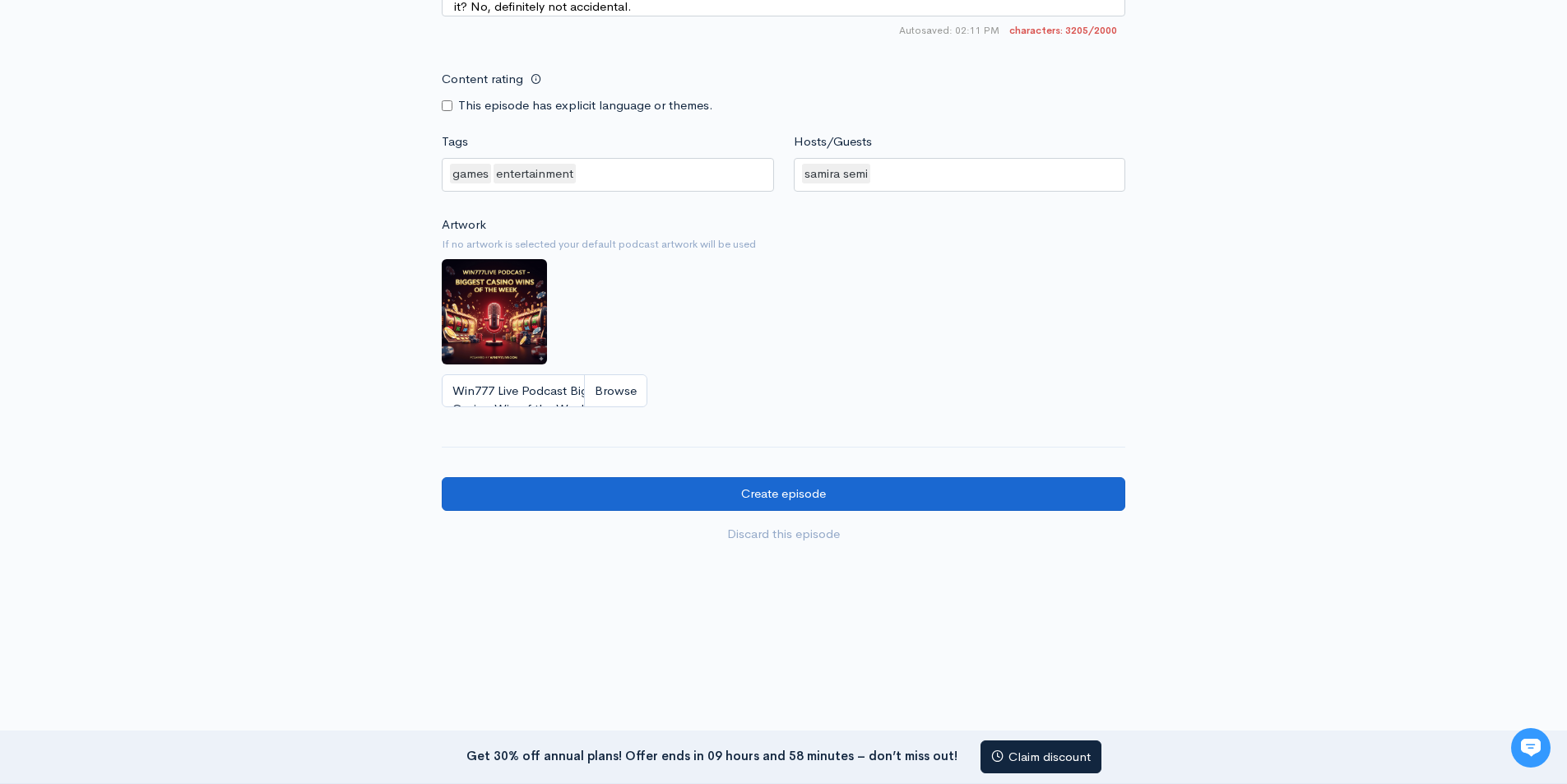
type textarea "Step into the action with me, Samira Semi, as we explore the vibrant universe o…"
click at [748, 492] on input "Create episode" at bounding box center [784, 494] width 684 height 33
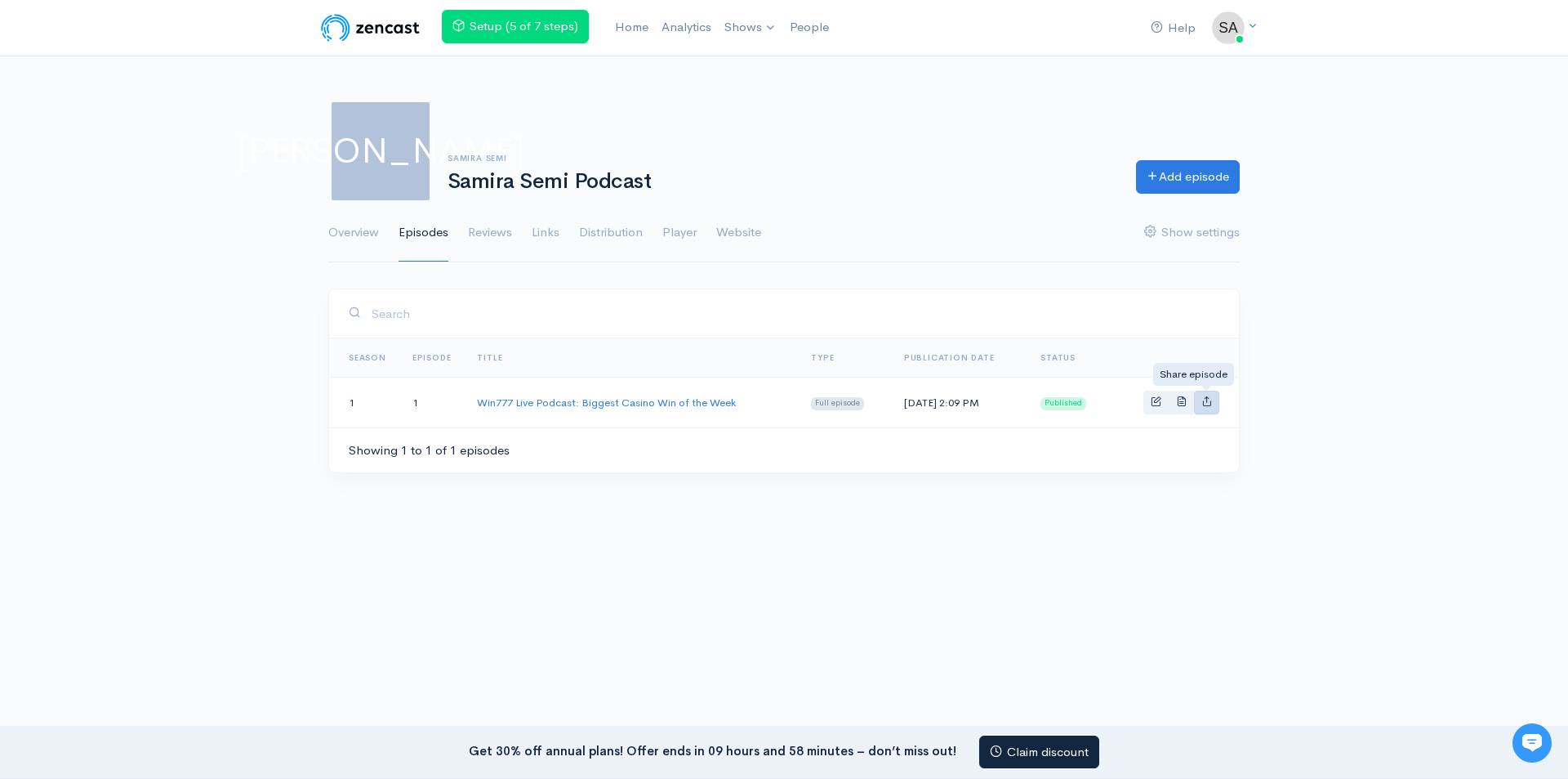
click at [1218, 400] on link "Basic example" at bounding box center [1206, 402] width 25 height 24
type input "https://samira-semi-podcast.zencast.website/episodes/win777-live-podcast-bigges…"
type input "https://media.zencast.fm/samira-semi-podcast/ffe39f7b-6824-43dd-81dd-4402716e81…"
type input "<iframe src='https://share.zencast.fm/embed/episode/ffe39f7b-6824-43dd-81dd-440…"
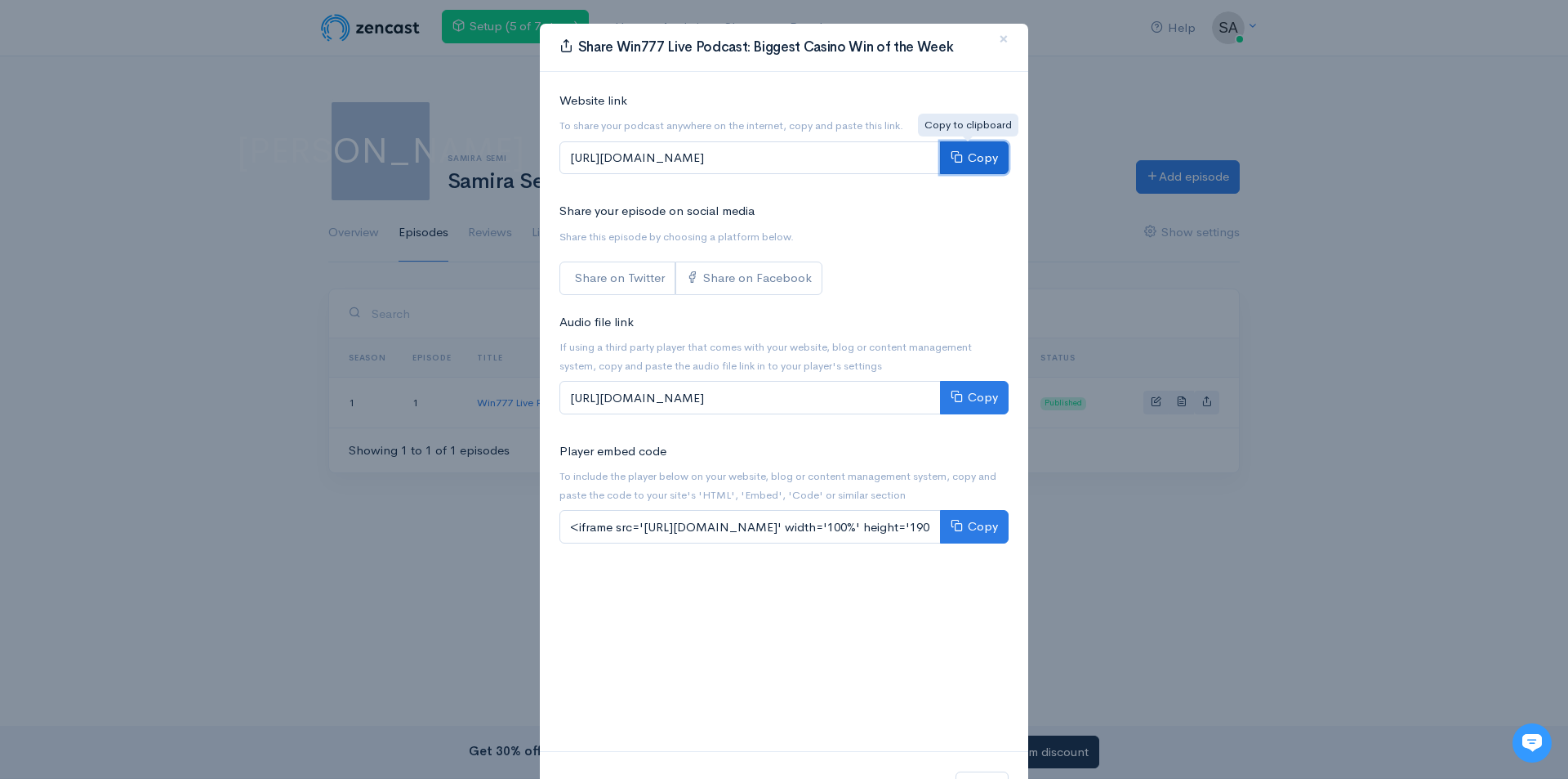
click at [941, 161] on button "Copy" at bounding box center [974, 158] width 69 height 33
click at [941, 159] on button "Copy" at bounding box center [974, 158] width 69 height 33
click at [251, 98] on div "Share Win777 Live Podcast: Biggest Casino Win of the Week × Website link To sha…" at bounding box center [784, 390] width 1568 height 779
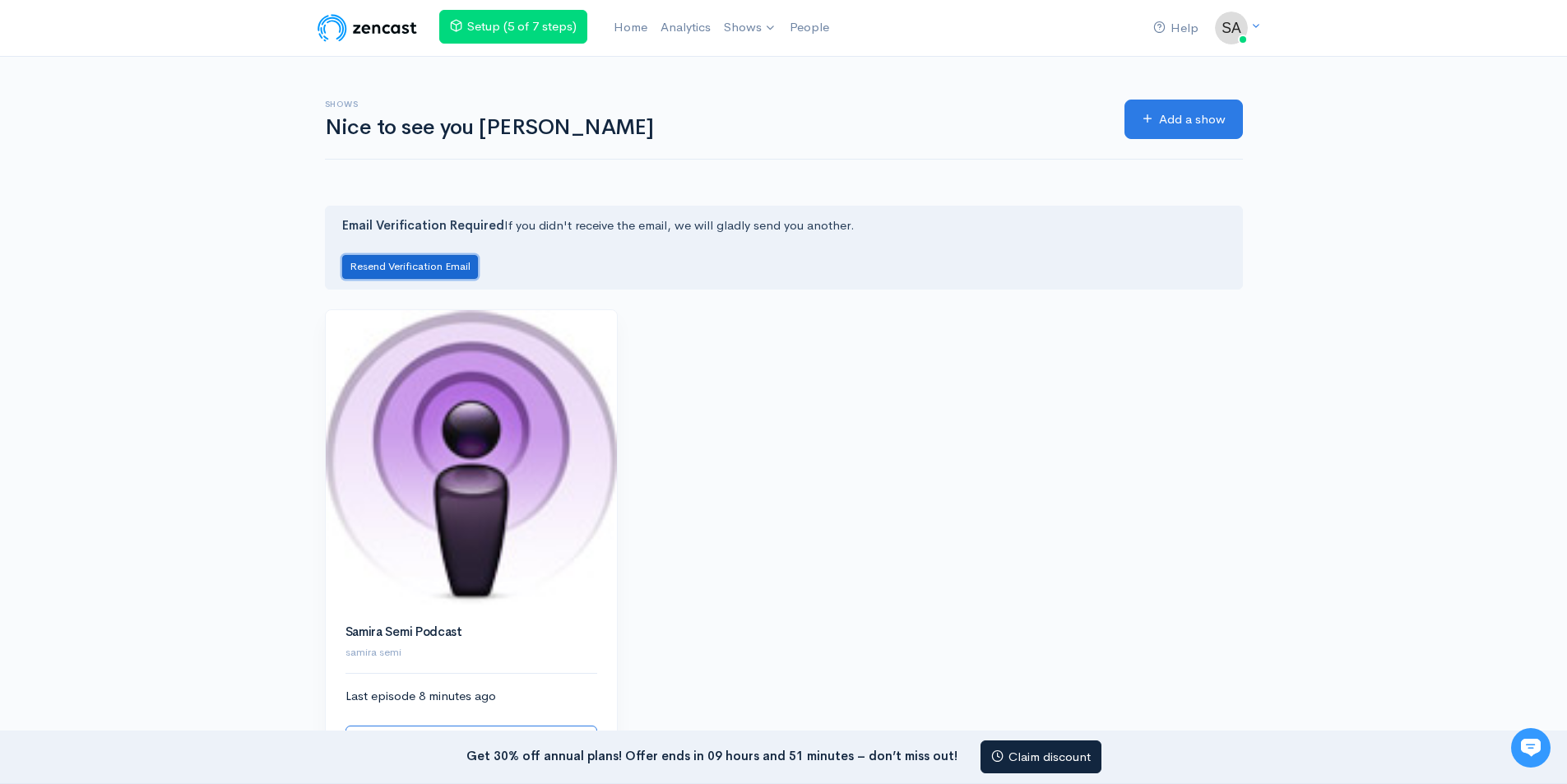
click at [431, 258] on button "Resend Verification Email" at bounding box center [410, 267] width 135 height 24
